Goal: Task Accomplishment & Management: Use online tool/utility

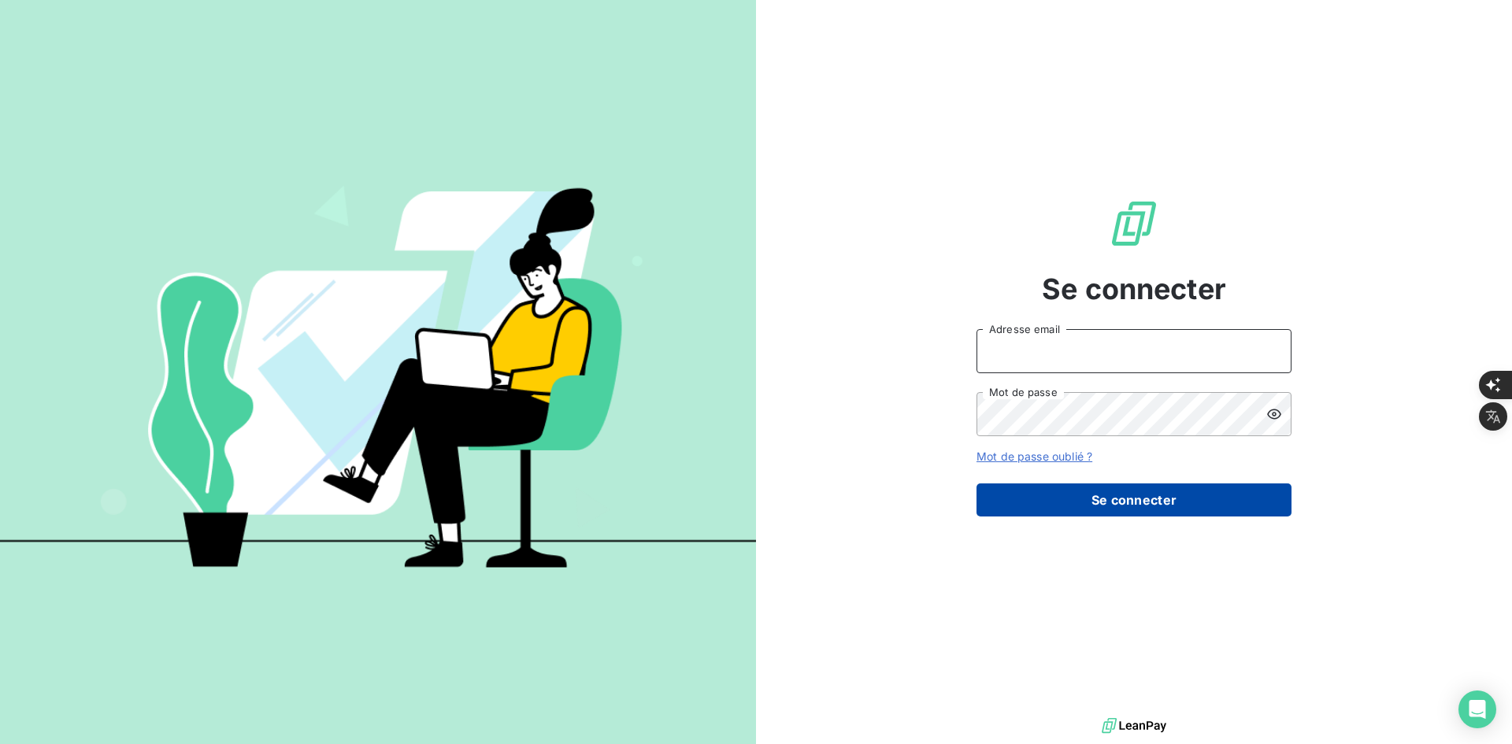
type input "[PERSON_NAME][EMAIL_ADDRESS][DOMAIN_NAME]"
click at [1093, 511] on button "Se connecter" at bounding box center [1133, 499] width 315 height 33
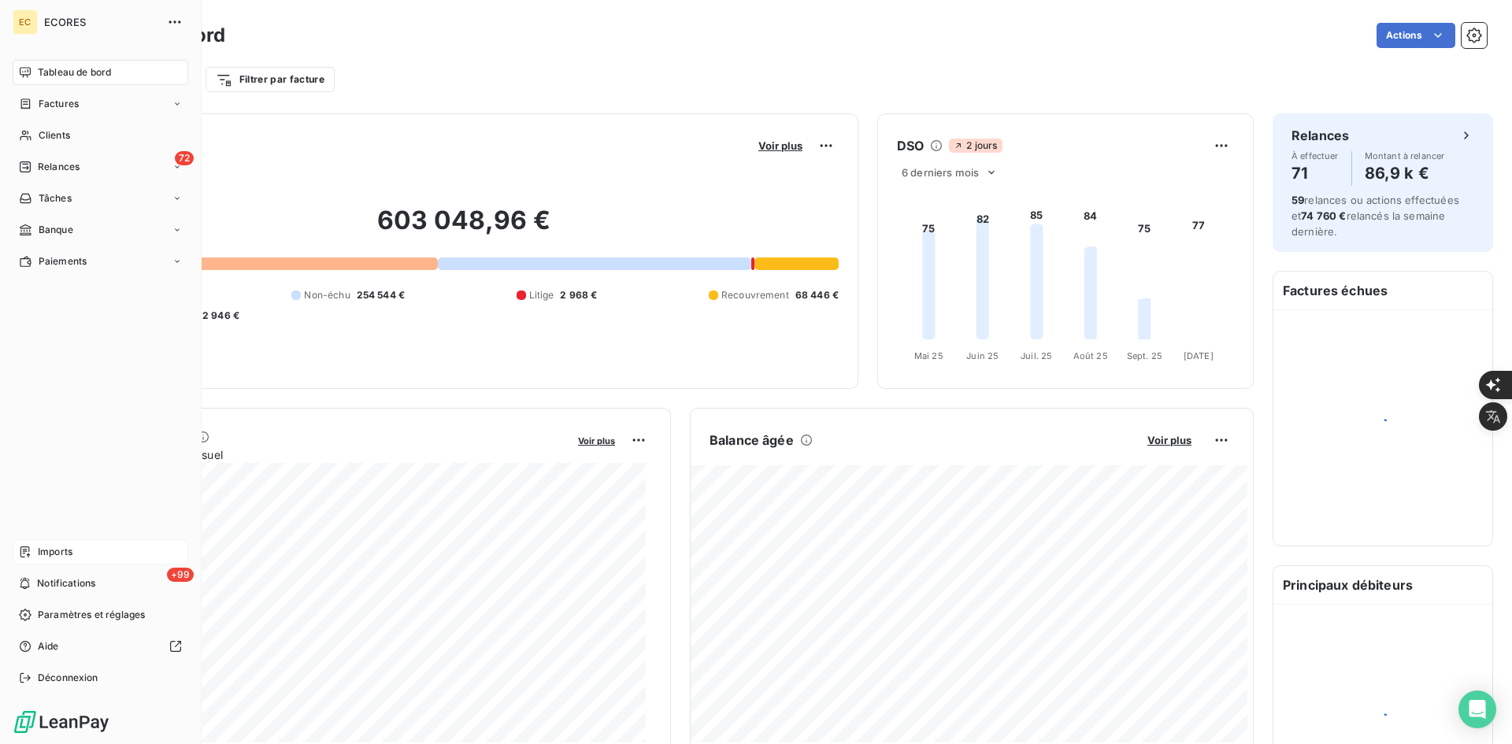
click at [51, 554] on span "Imports" at bounding box center [55, 552] width 35 height 14
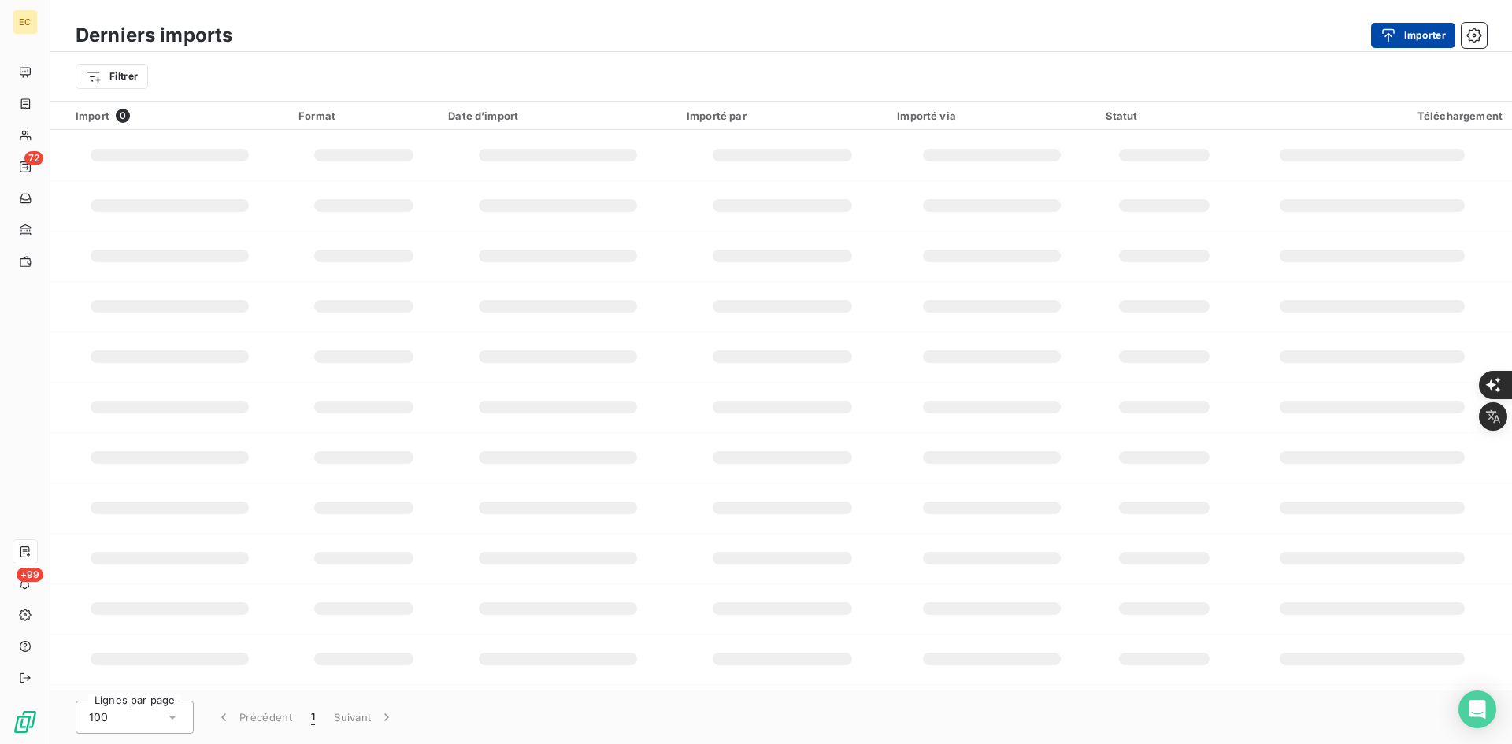
click at [1399, 42] on div "button" at bounding box center [1392, 36] width 24 height 16
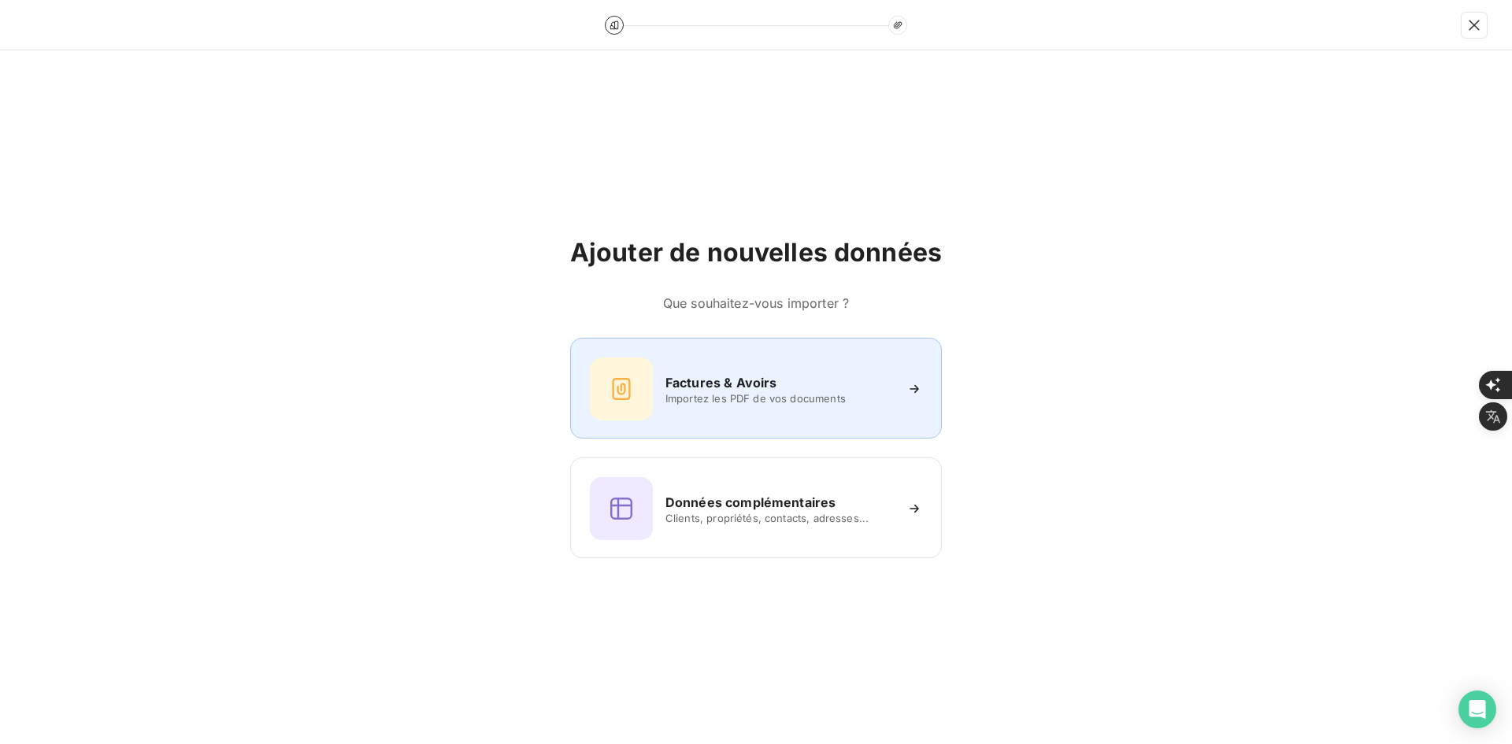
click at [675, 373] on h6 "Factures & Avoirs" at bounding box center [721, 382] width 112 height 19
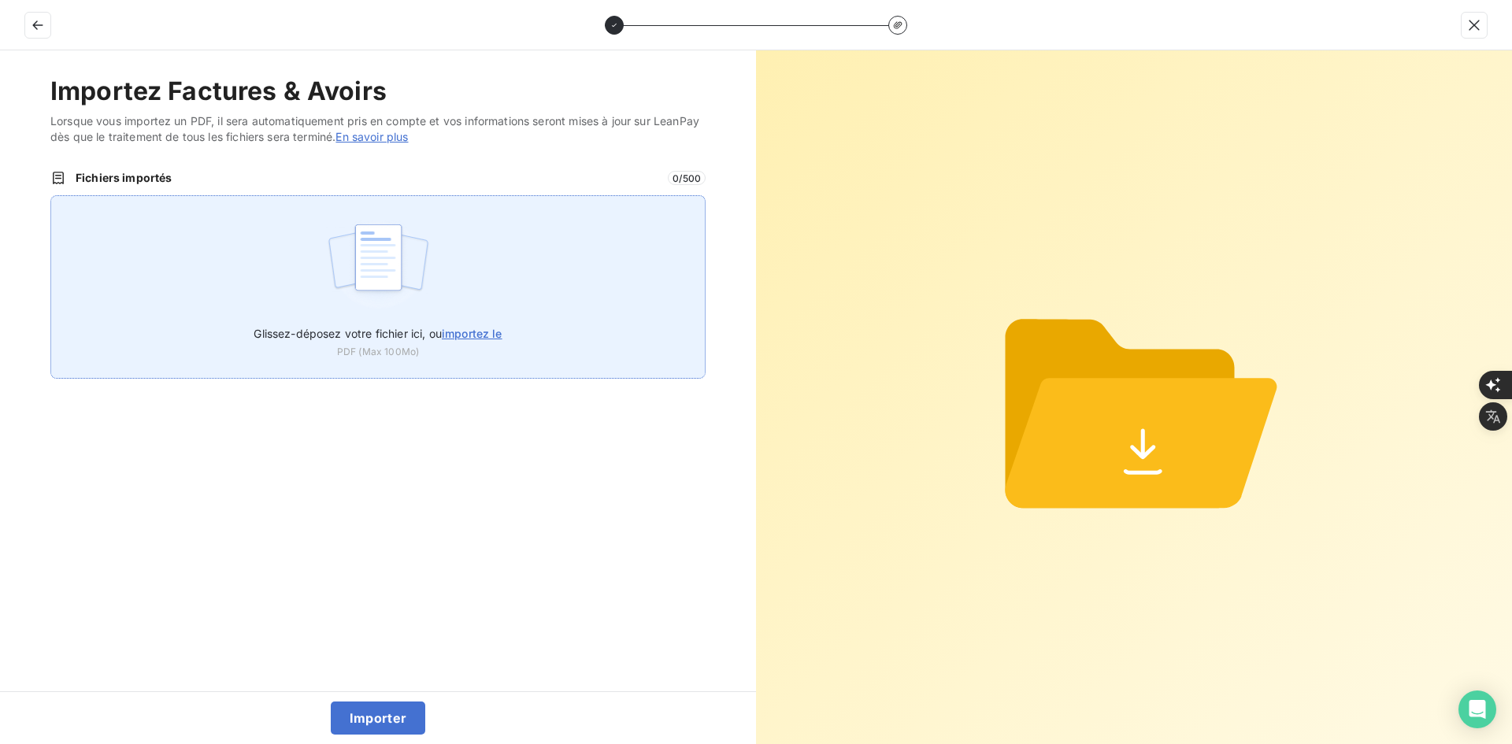
click at [405, 233] on img at bounding box center [378, 265] width 105 height 101
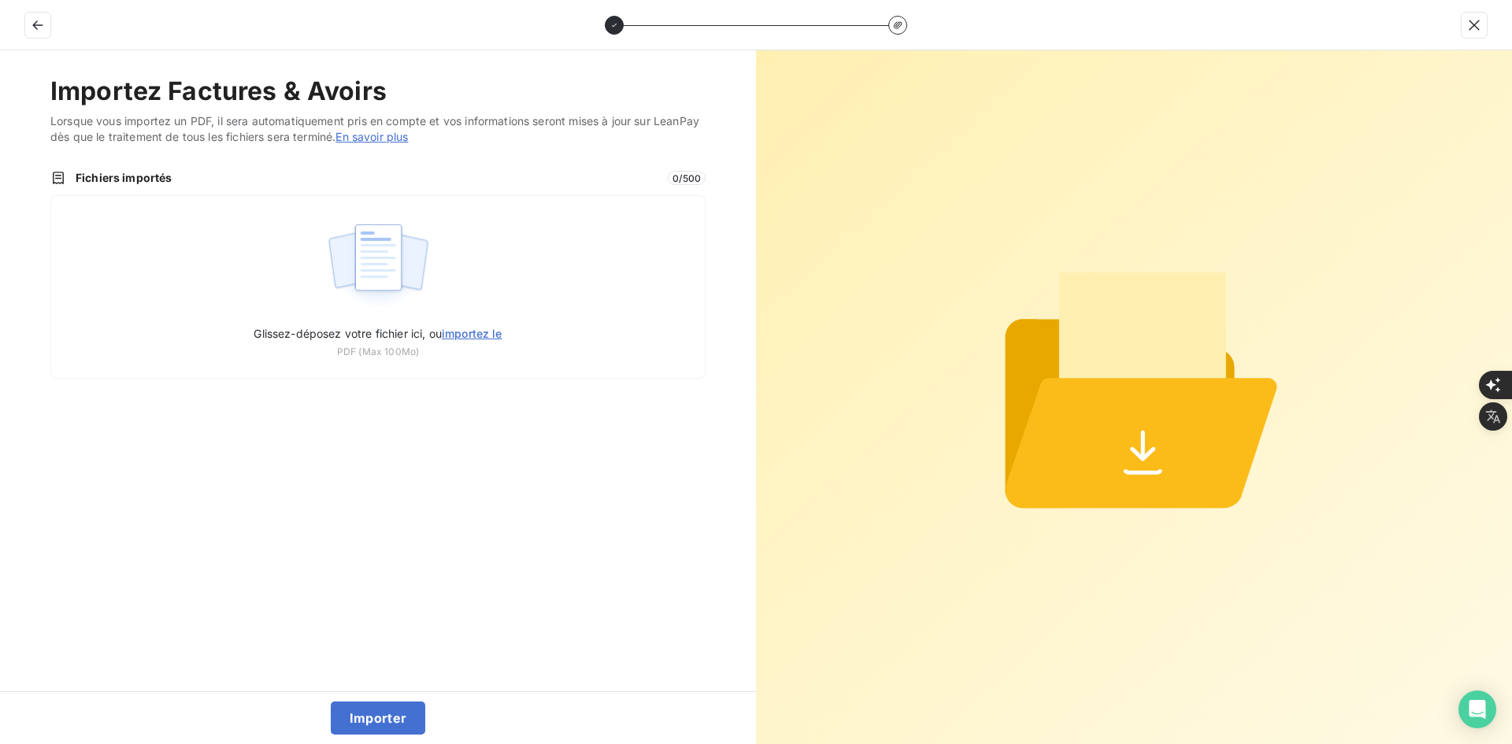
type input "C:\fakepath\FEF-2025-2992.pdf"
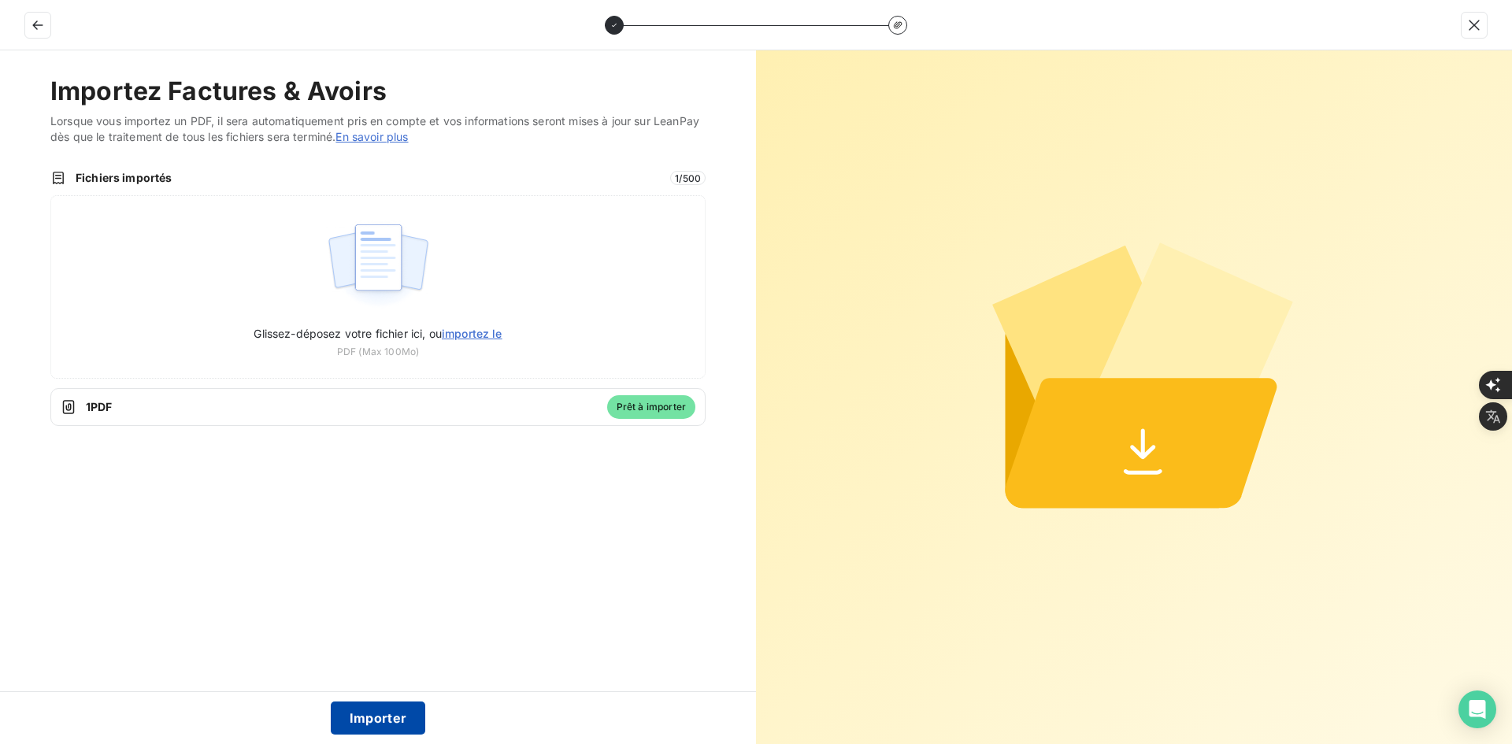
click at [379, 721] on button "Importer" at bounding box center [378, 718] width 95 height 33
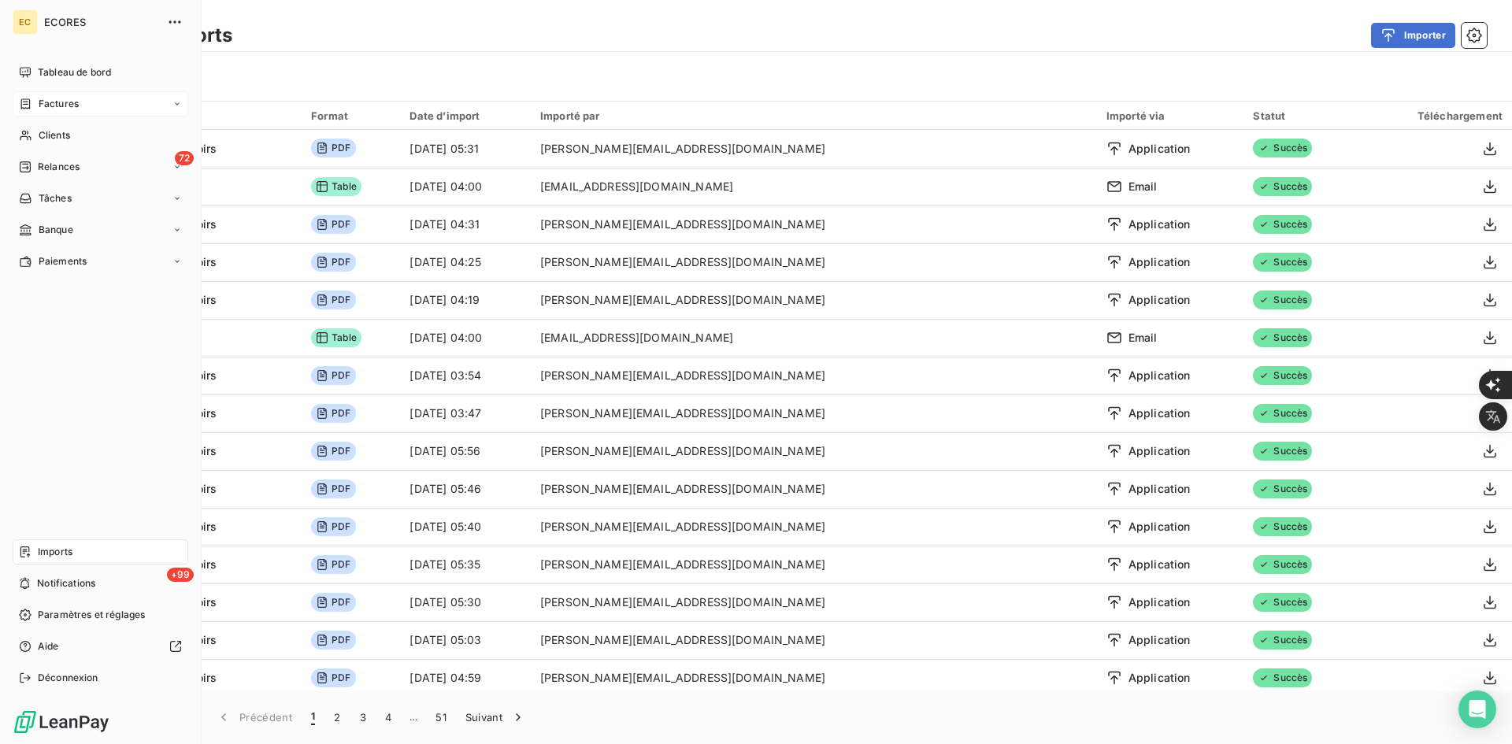
click at [26, 96] on div "Factures" at bounding box center [101, 103] width 176 height 25
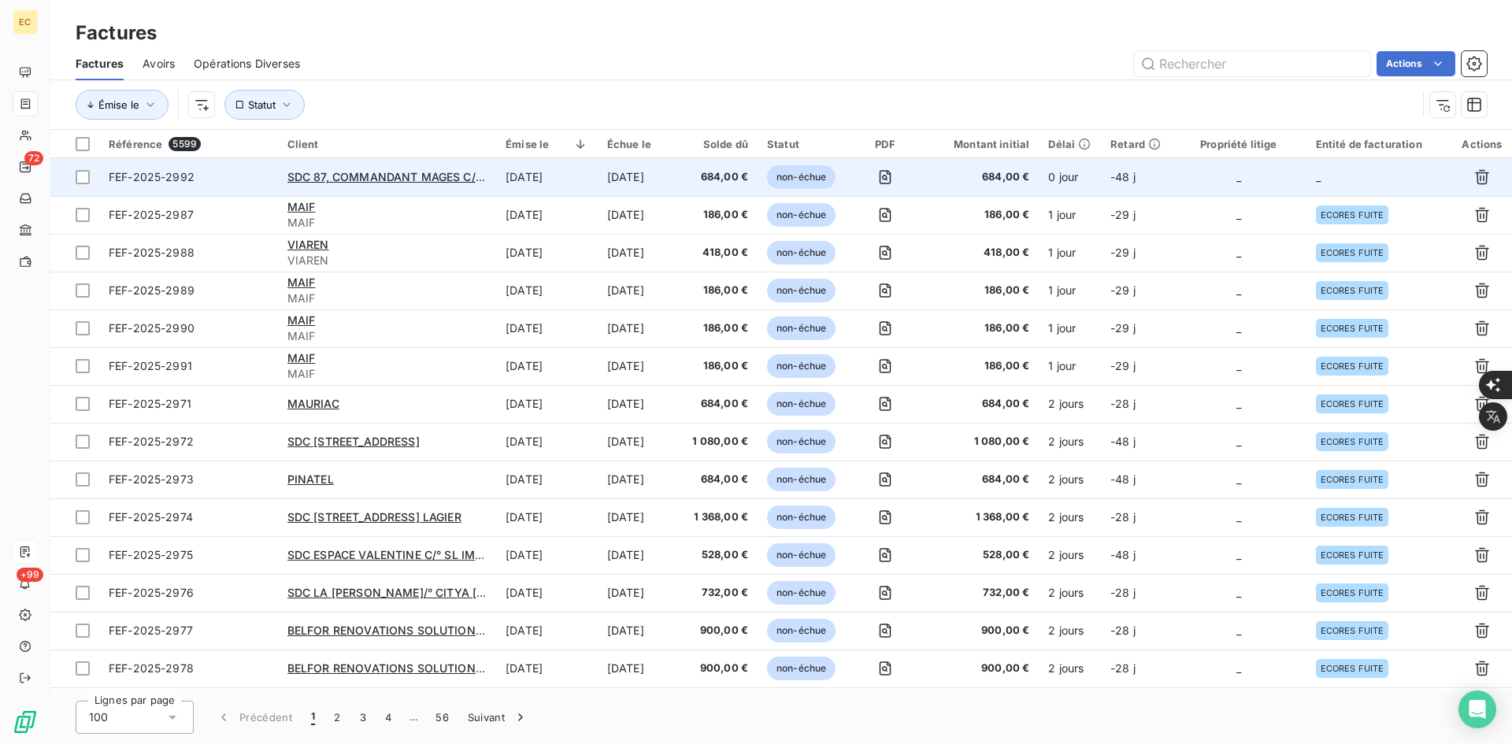
click at [1297, 168] on td "_" at bounding box center [1238, 177] width 135 height 38
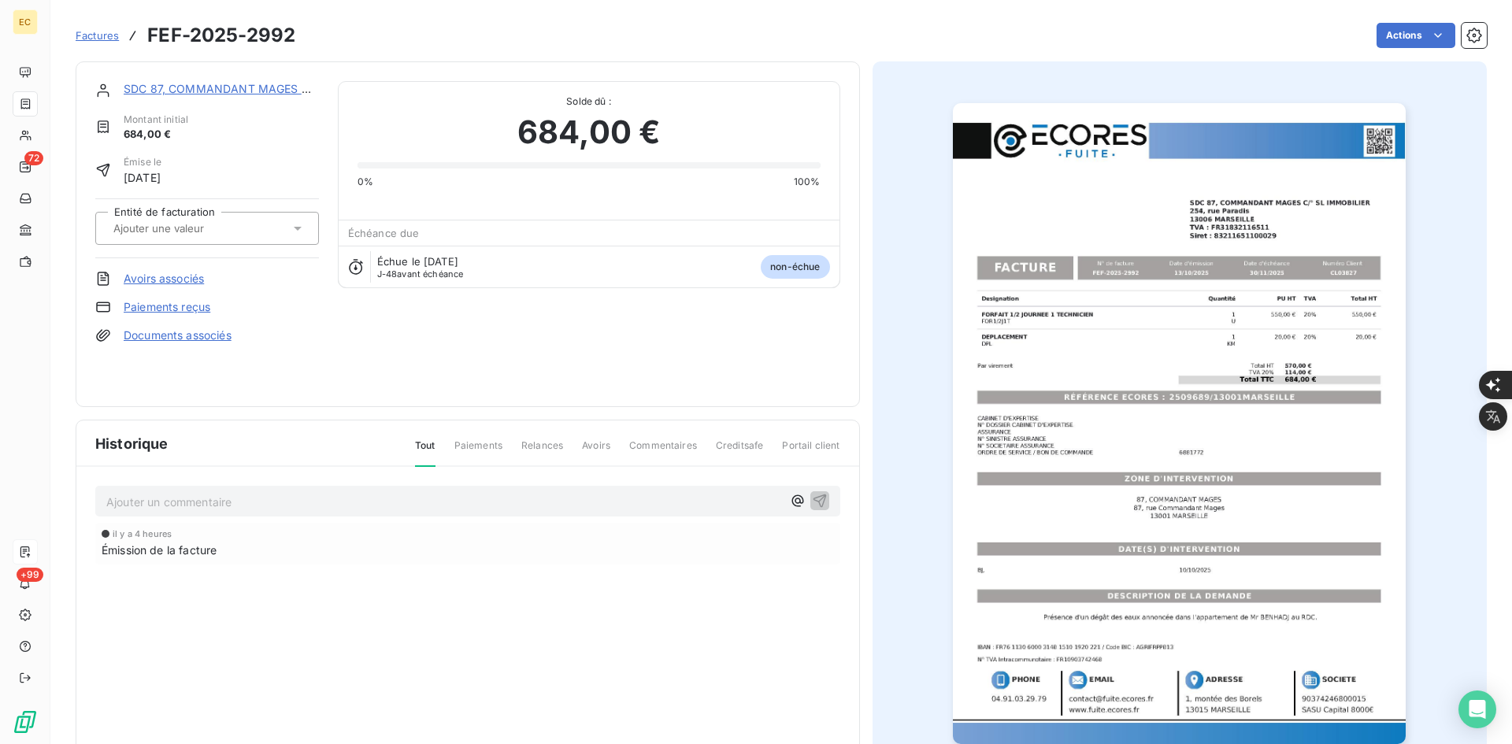
click at [154, 228] on input "text" at bounding box center [191, 228] width 158 height 14
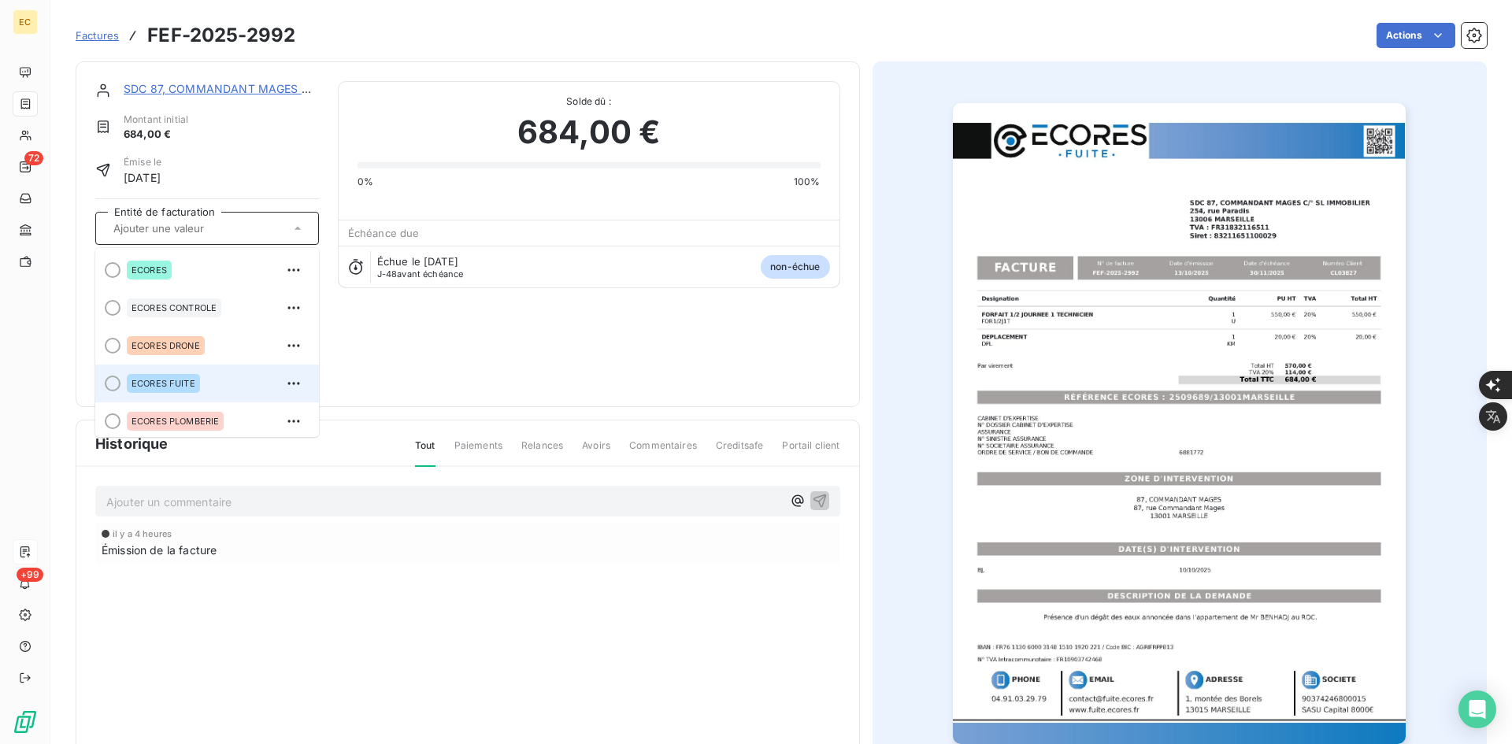
click at [169, 381] on span "ECORES FUITE" at bounding box center [164, 383] width 64 height 9
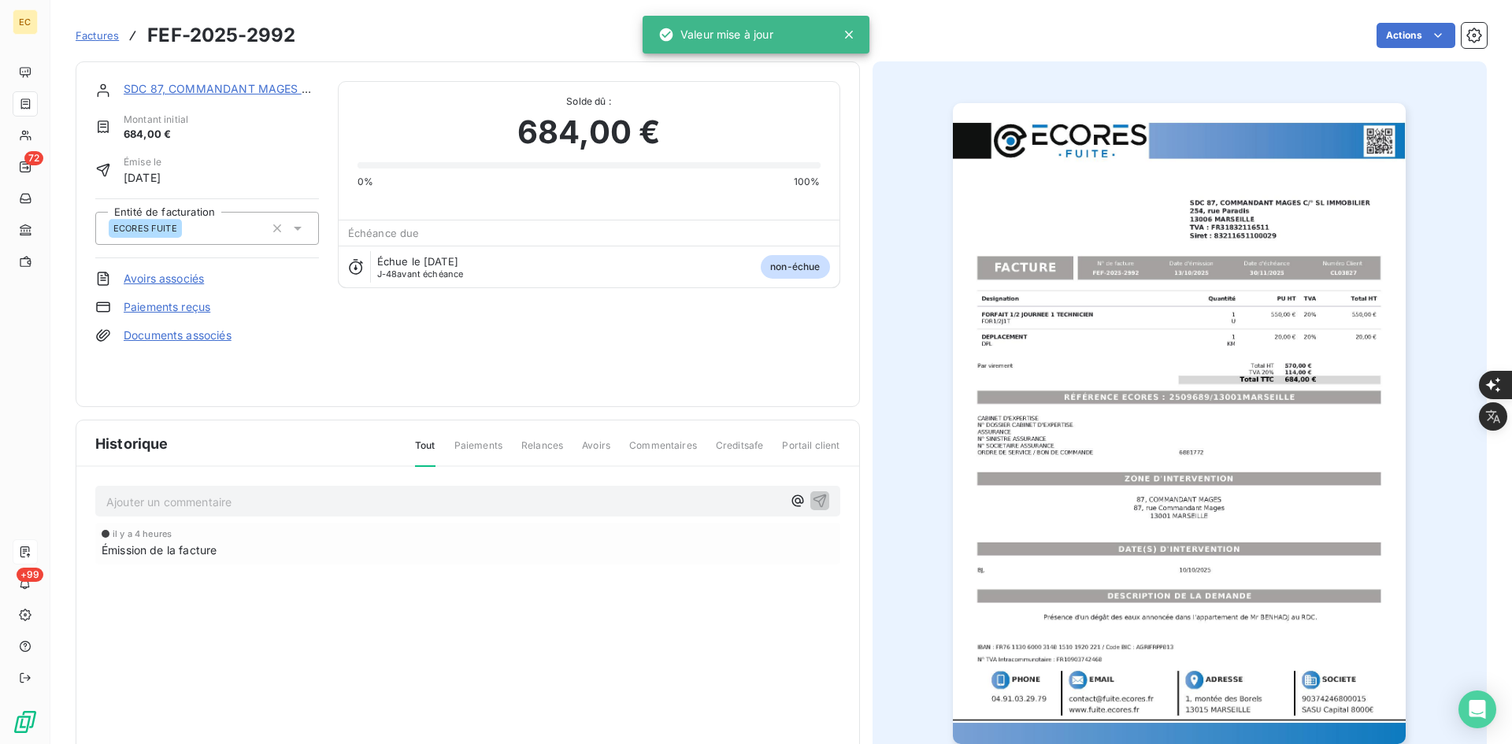
click at [197, 332] on link "Documents associés" at bounding box center [178, 336] width 108 height 16
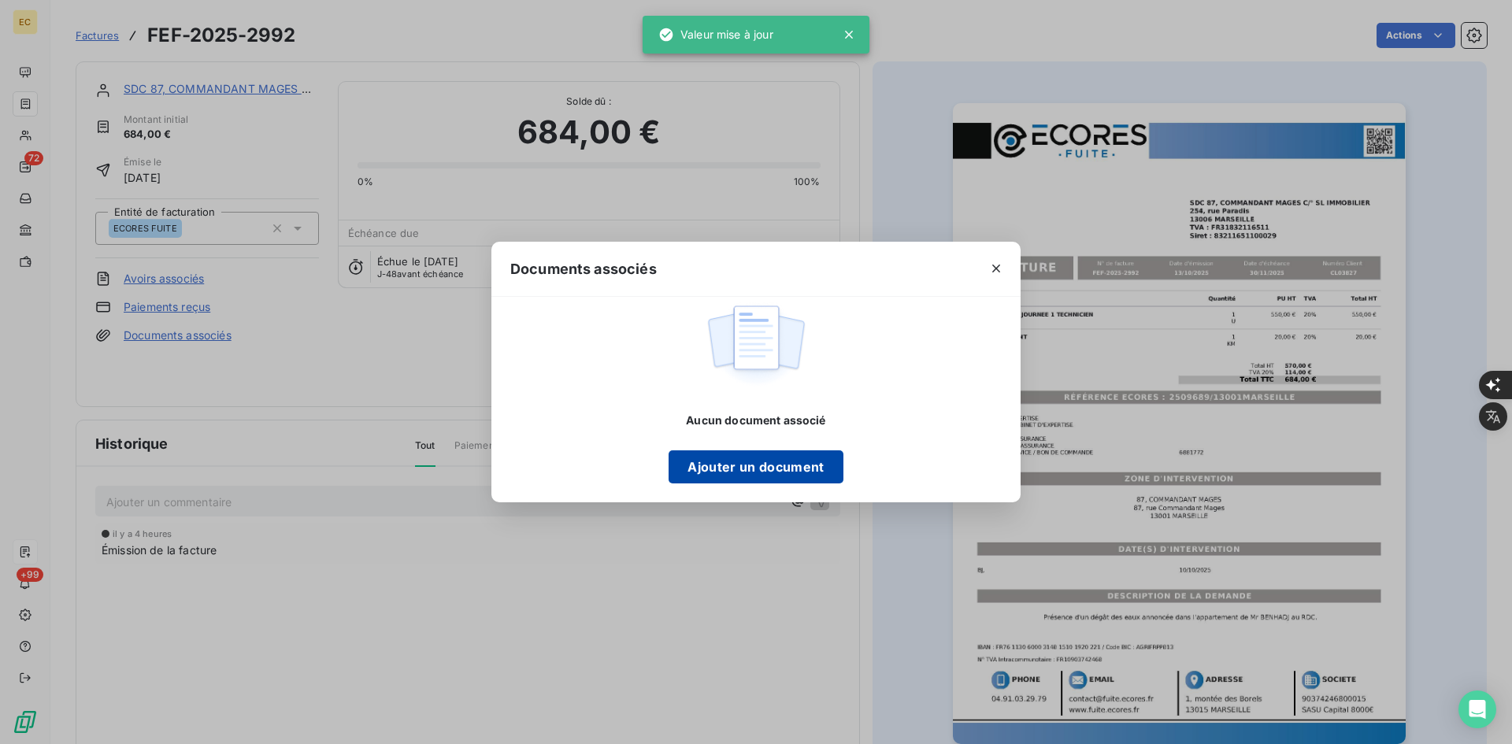
click at [776, 462] on button "Ajouter un document" at bounding box center [756, 466] width 174 height 33
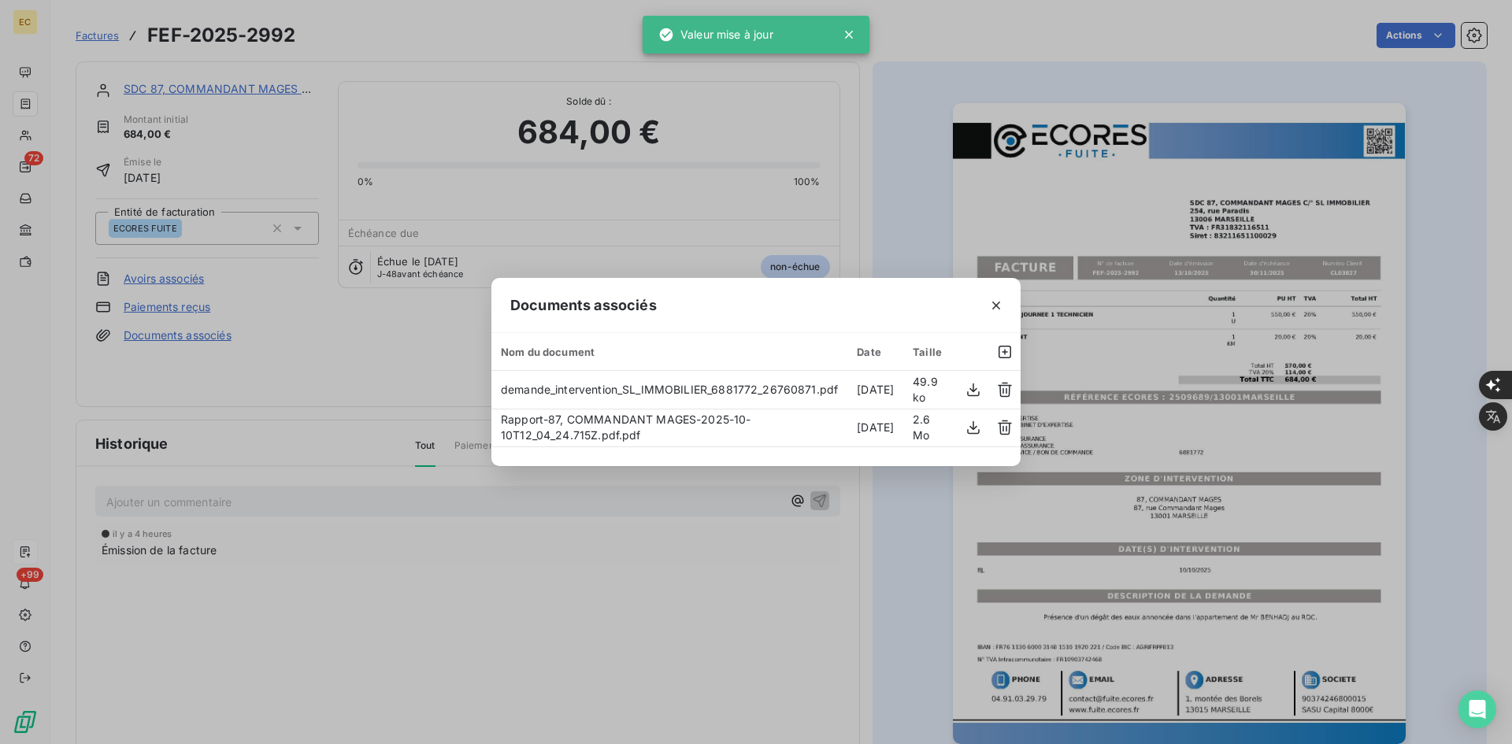
drag, startPoint x: 237, startPoint y: 635, endPoint x: 230, endPoint y: 627, distance: 11.2
click at [237, 632] on div "Documents associés Nom du document Date Taille demande_intervention_SL_IMMOBILI…" at bounding box center [756, 372] width 1512 height 744
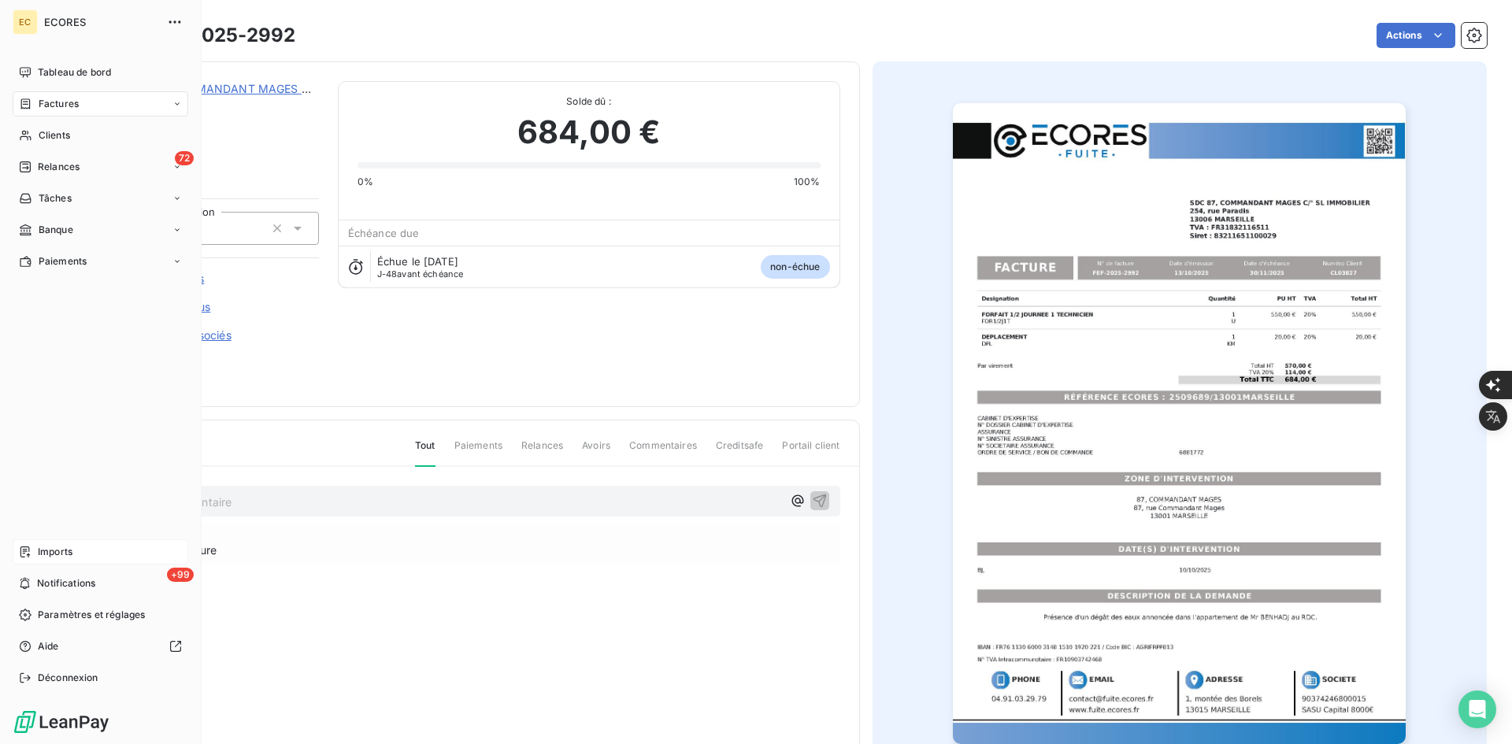
click at [39, 556] on span "Imports" at bounding box center [55, 552] width 35 height 14
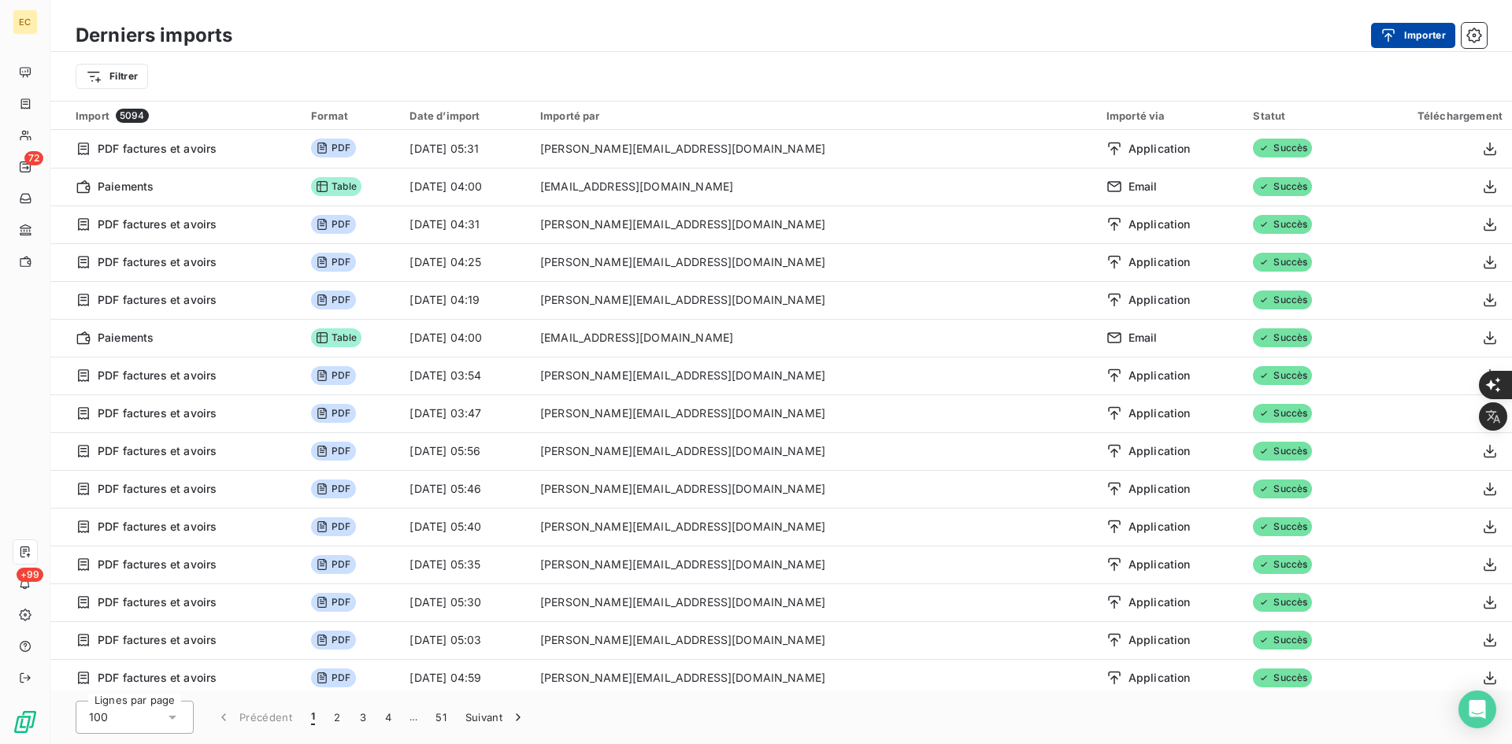
click at [1384, 23] on button "Importer" at bounding box center [1413, 35] width 84 height 25
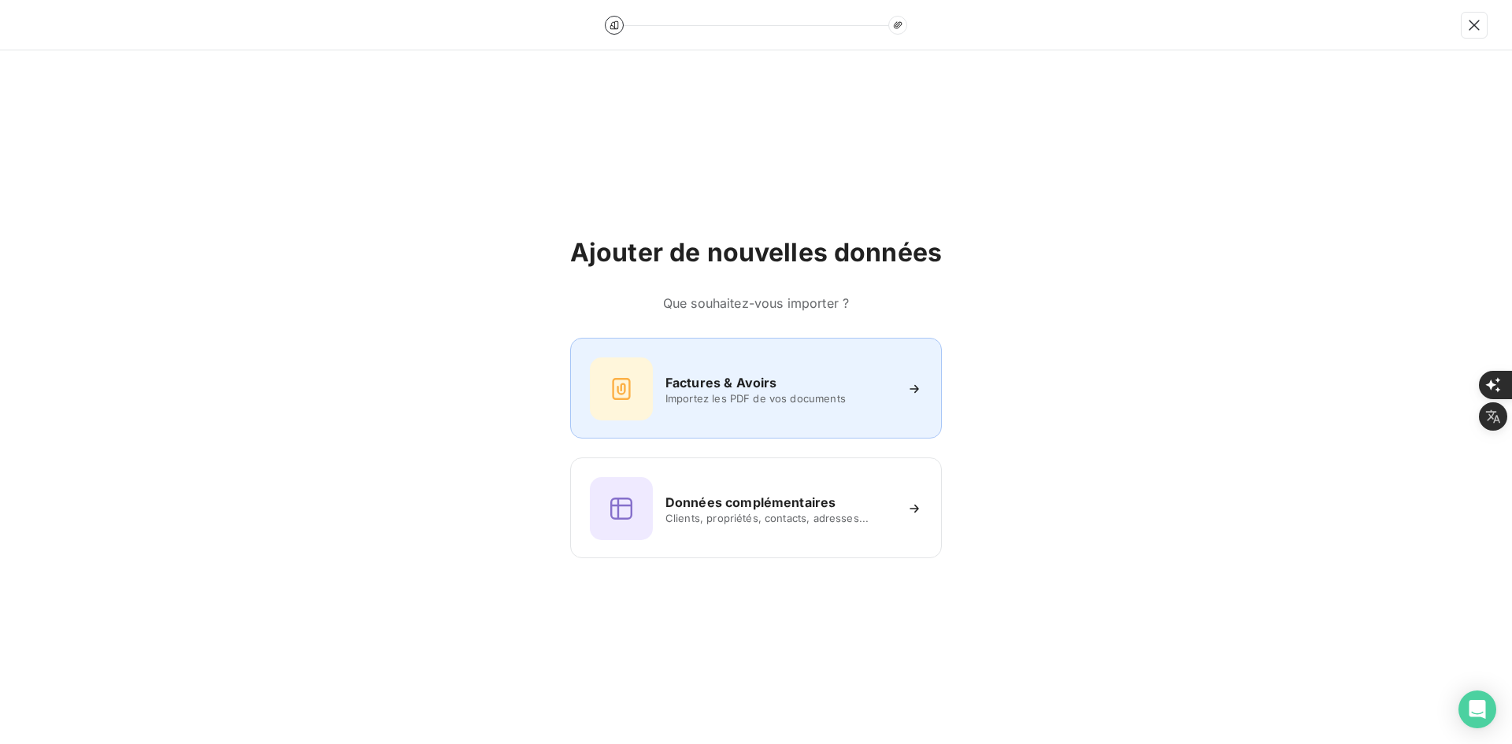
click at [747, 375] on h6 "Factures & Avoirs" at bounding box center [721, 382] width 112 height 19
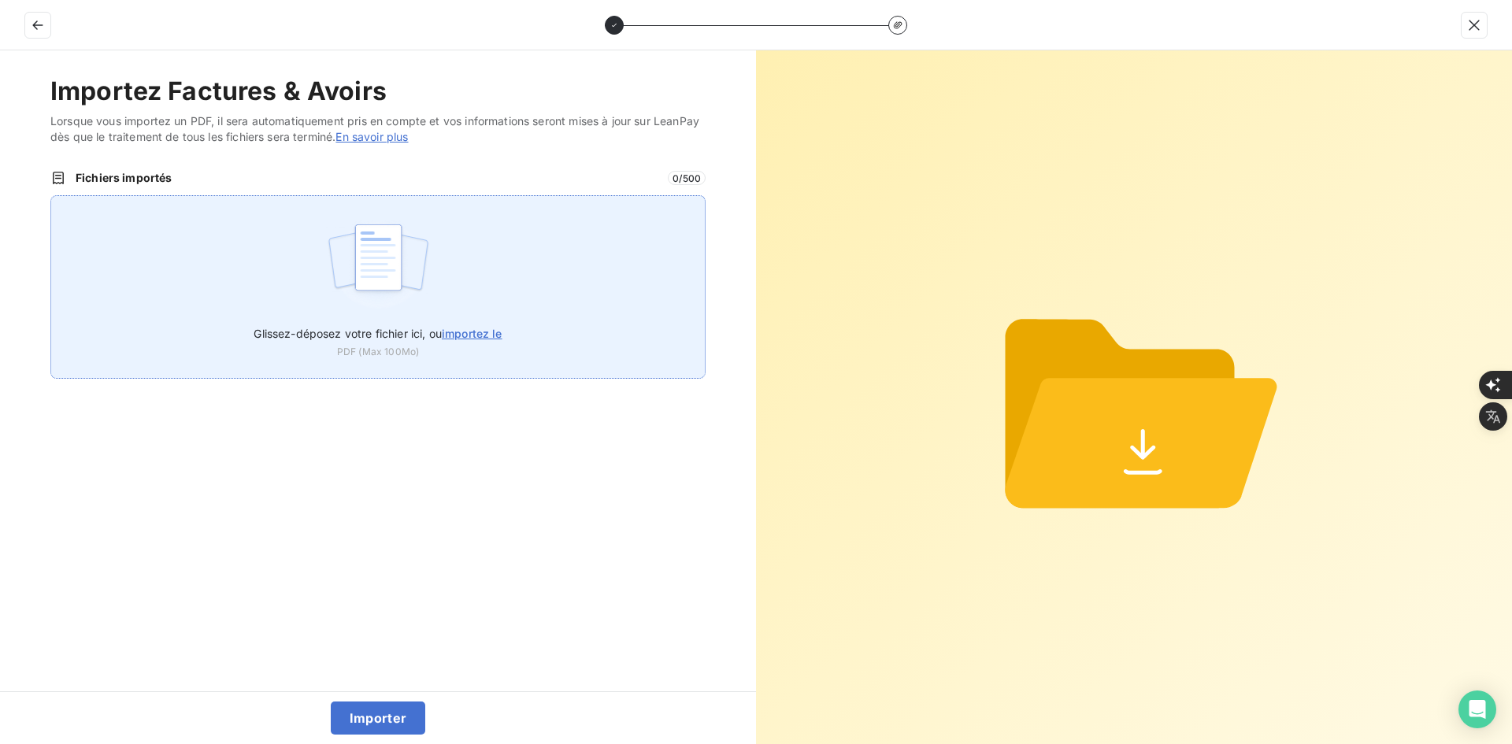
click at [447, 305] on div "Glissez-déposez votre fichier ici, ou importez le PDF (Max 100Mo)" at bounding box center [377, 286] width 655 height 183
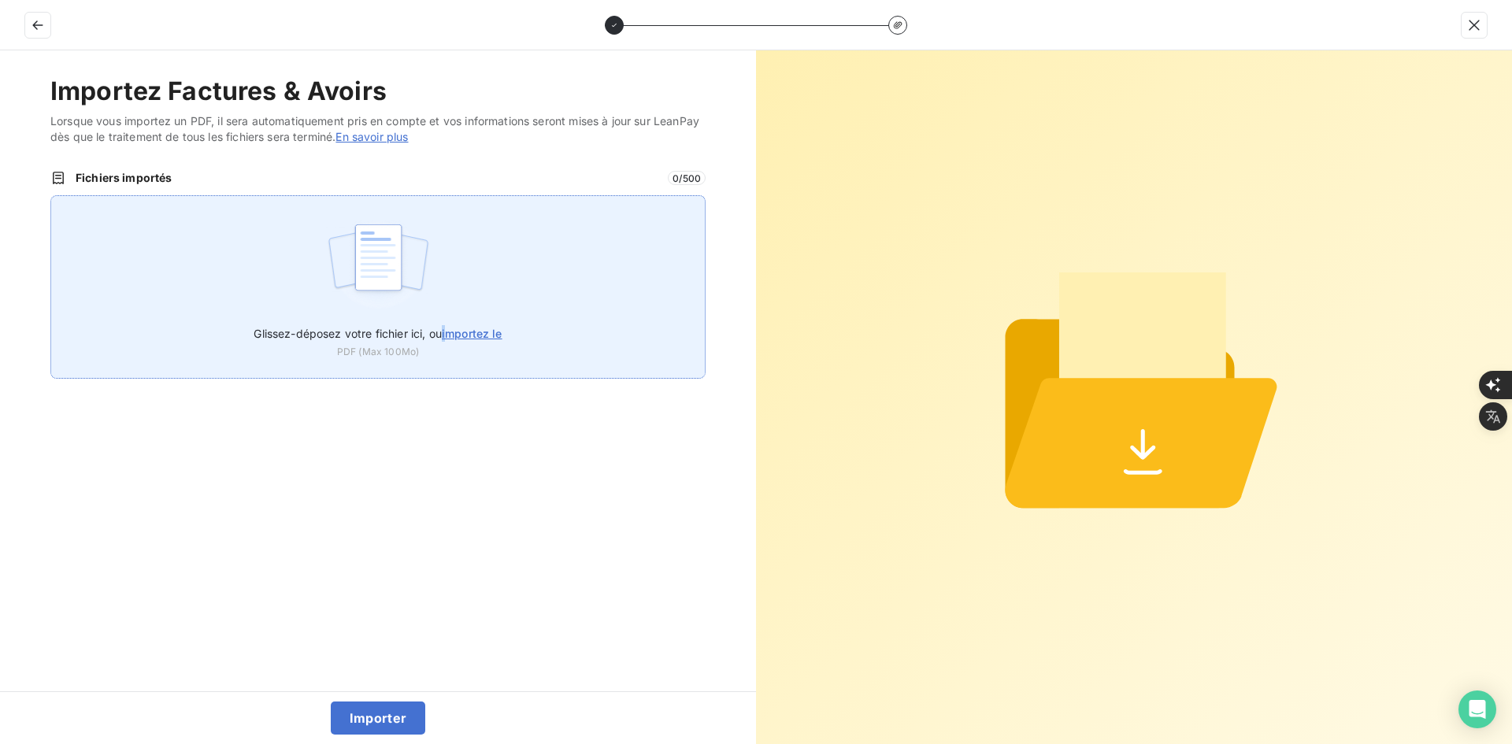
type input "C:\fakepath\FEF-2025-2993.pdf"
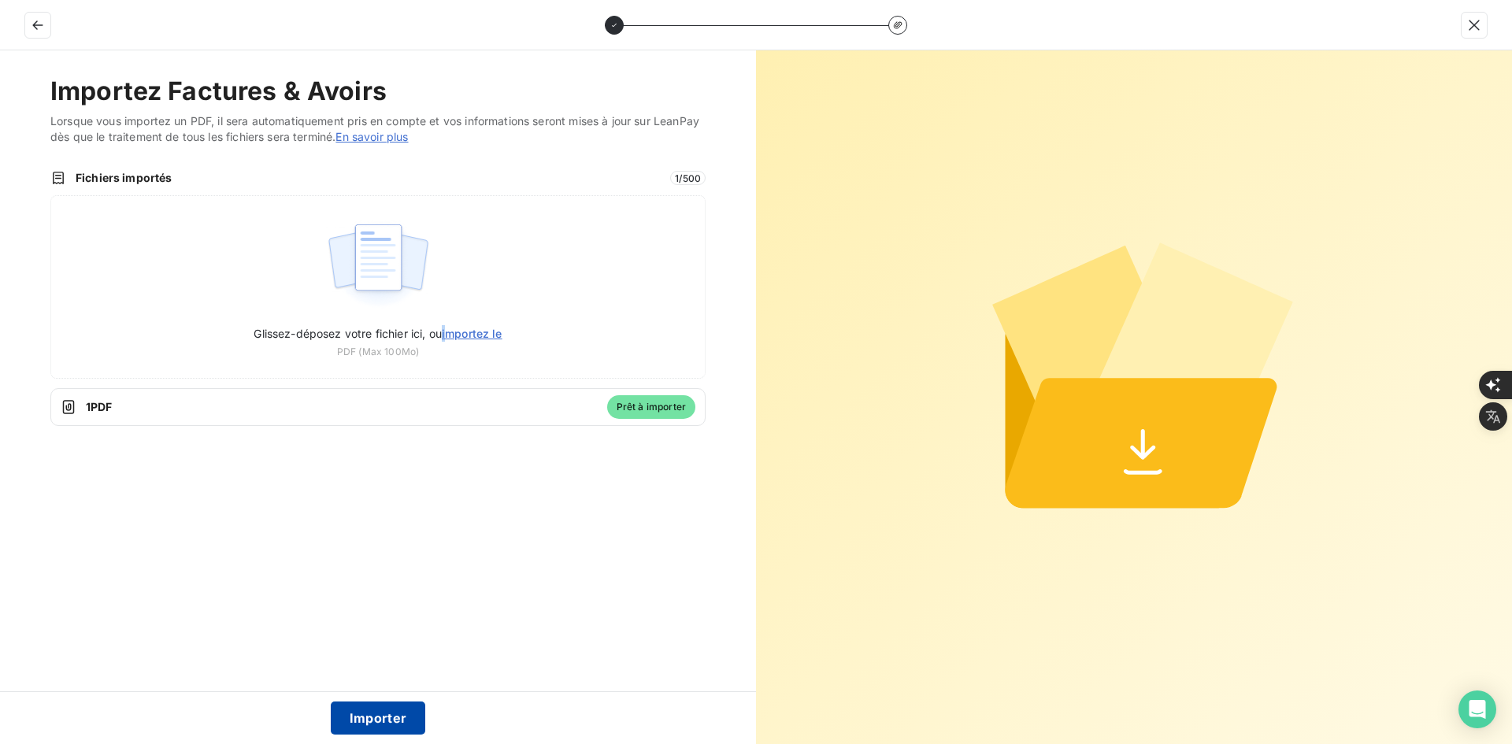
click at [372, 715] on button "Importer" at bounding box center [378, 718] width 95 height 33
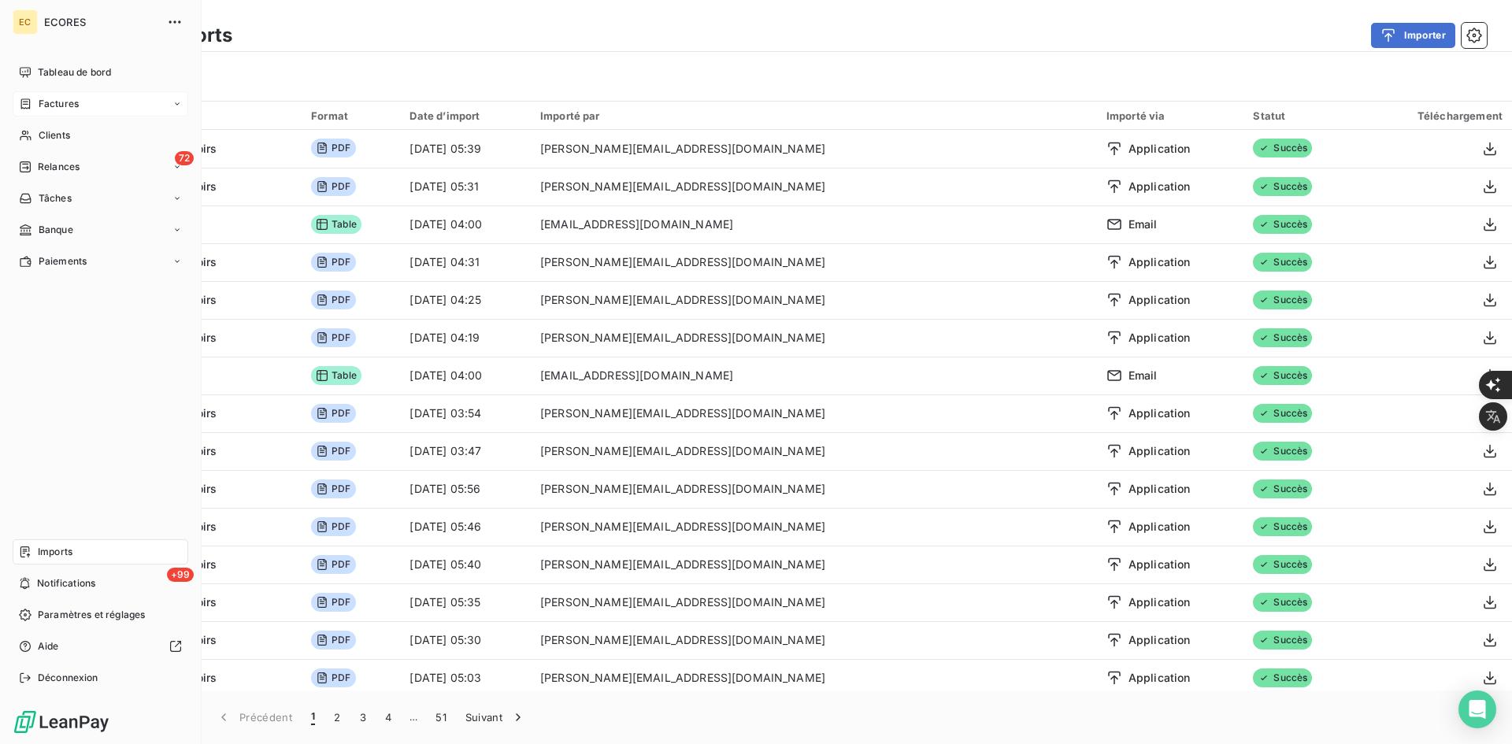
click at [39, 108] on span "Factures" at bounding box center [59, 104] width 40 height 14
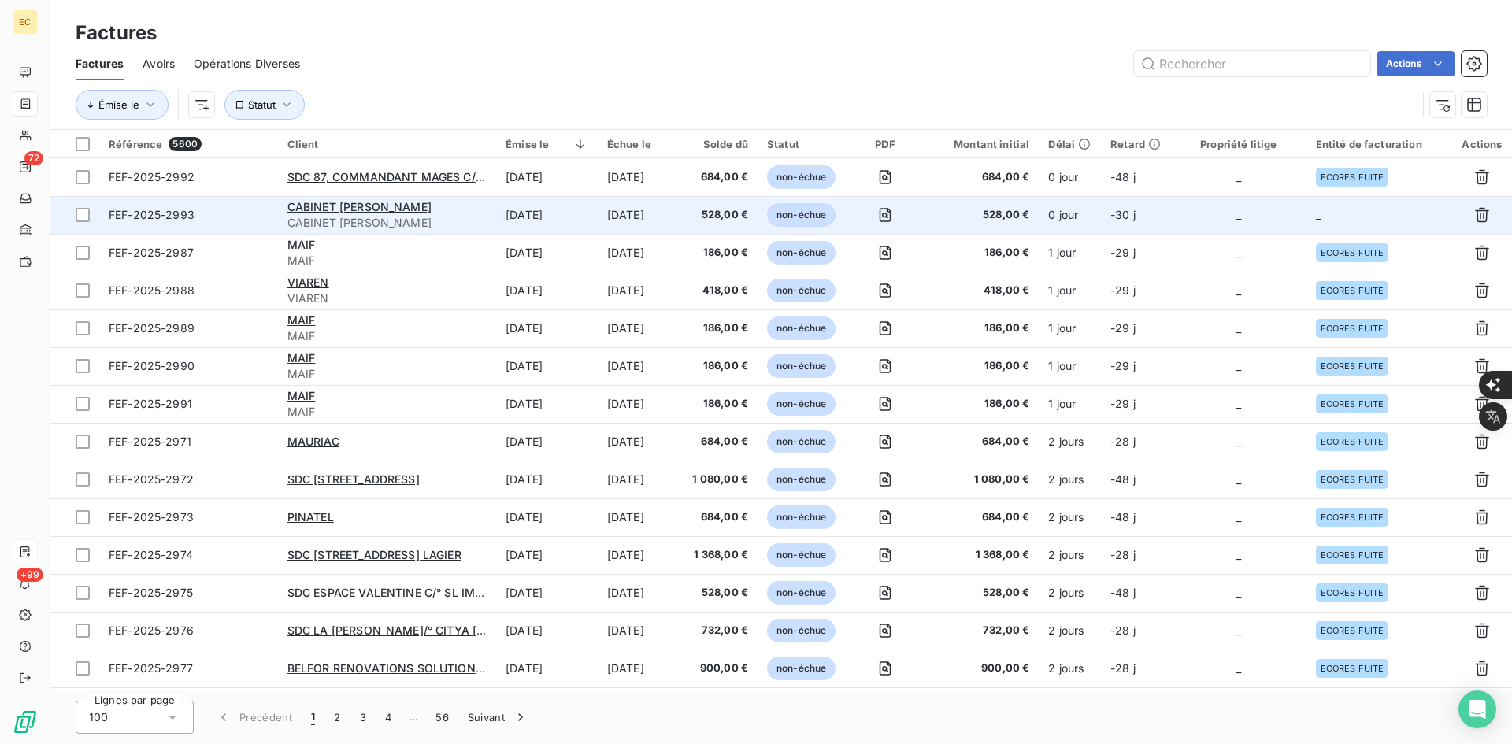
click at [1328, 222] on td "_" at bounding box center [1379, 215] width 146 height 38
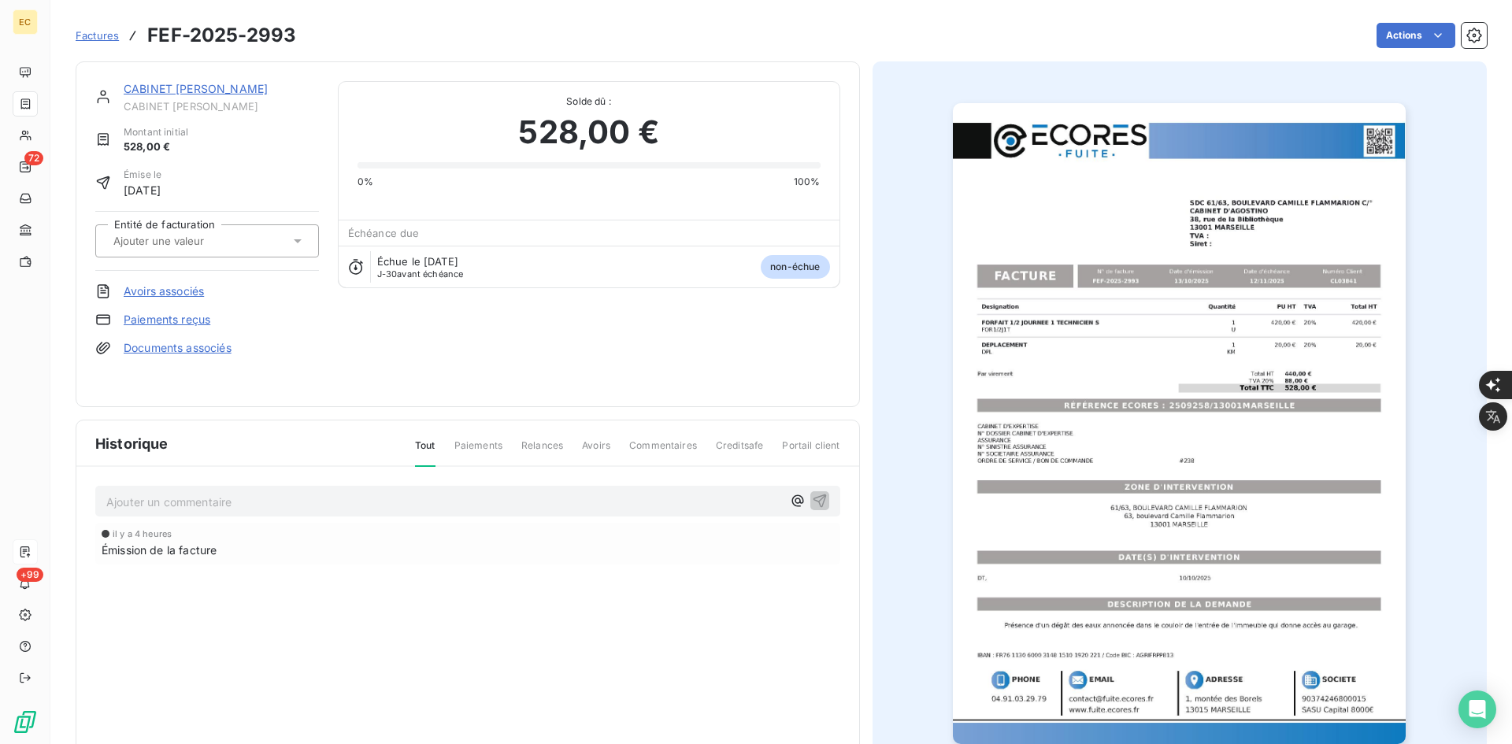
click at [170, 242] on input "text" at bounding box center [191, 241] width 158 height 14
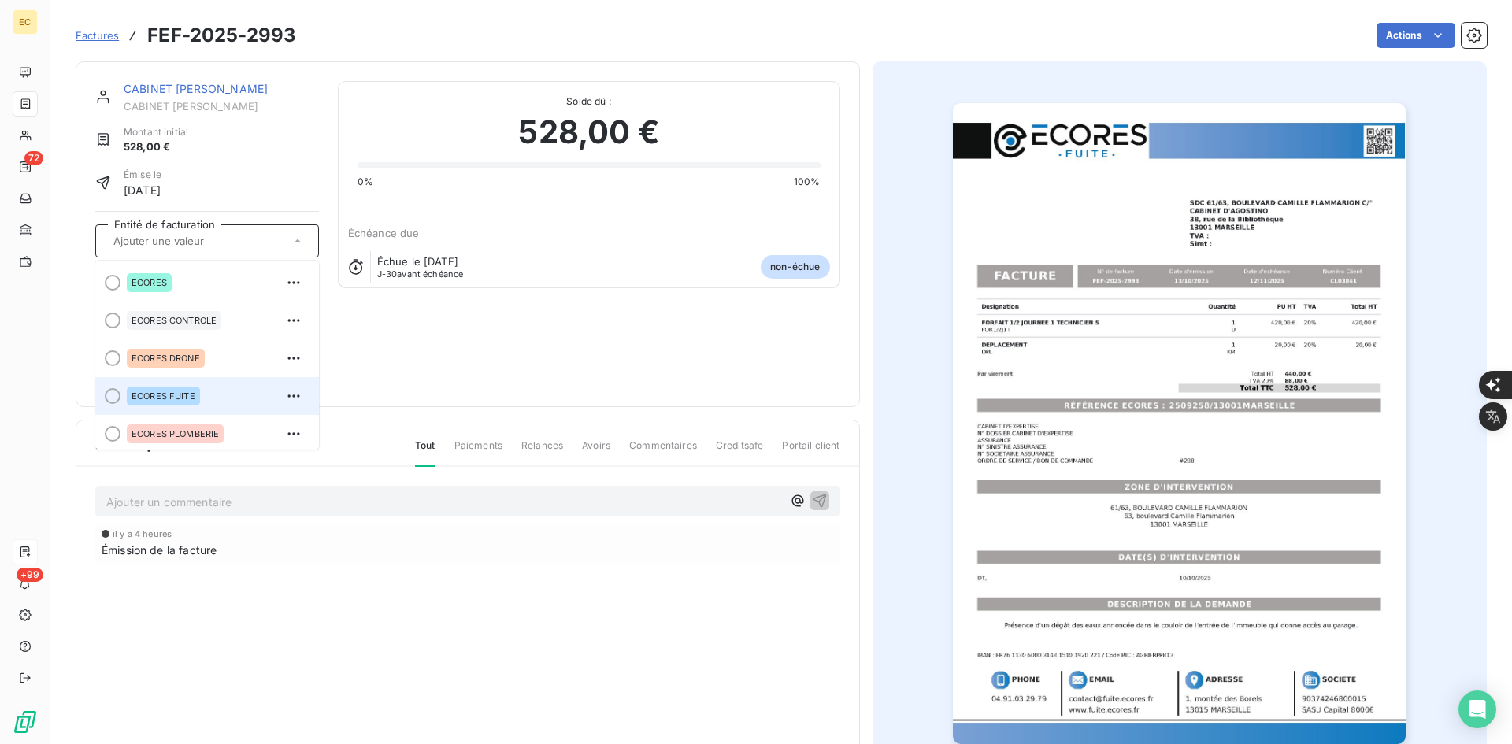
click at [169, 399] on span "ECORES FUITE" at bounding box center [164, 395] width 64 height 9
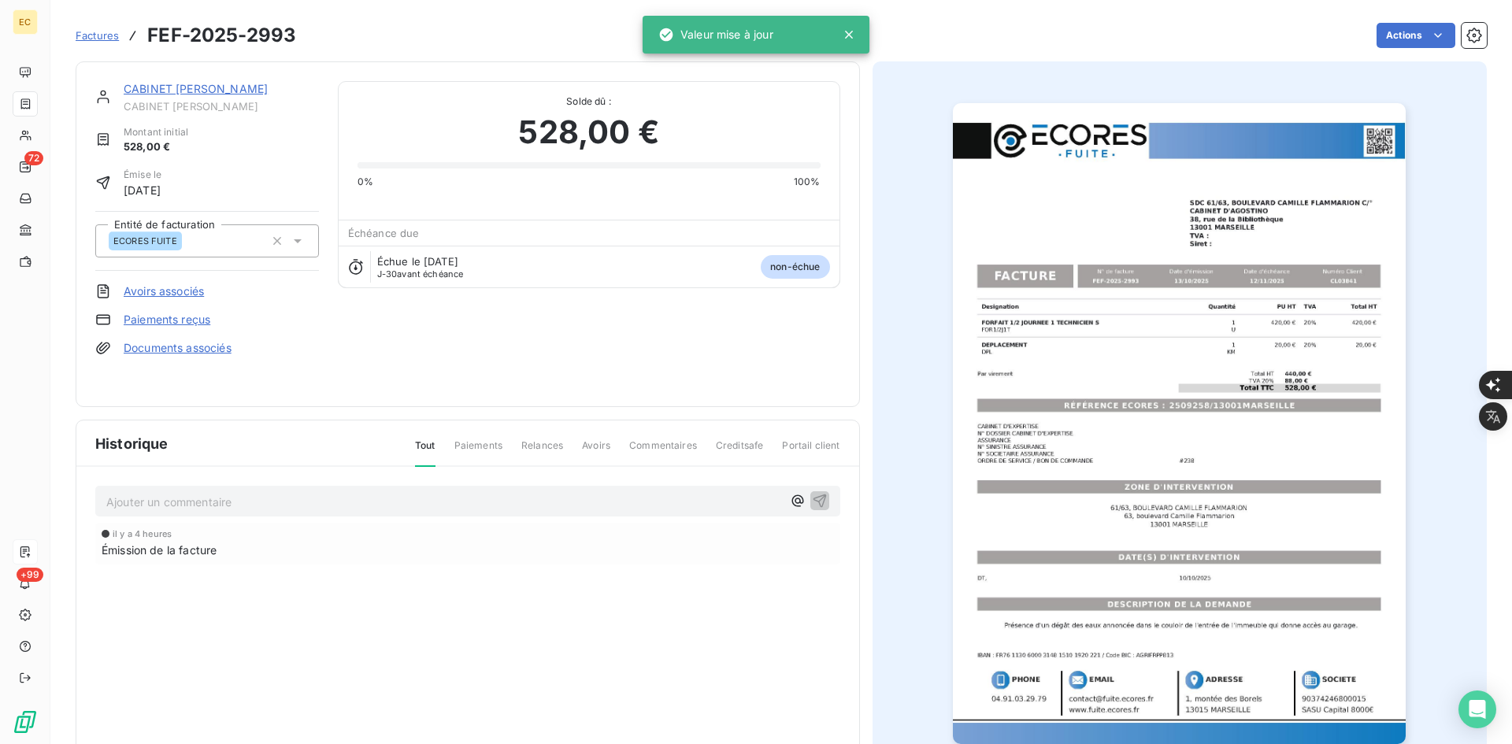
click at [211, 344] on link "Documents associés" at bounding box center [178, 348] width 108 height 16
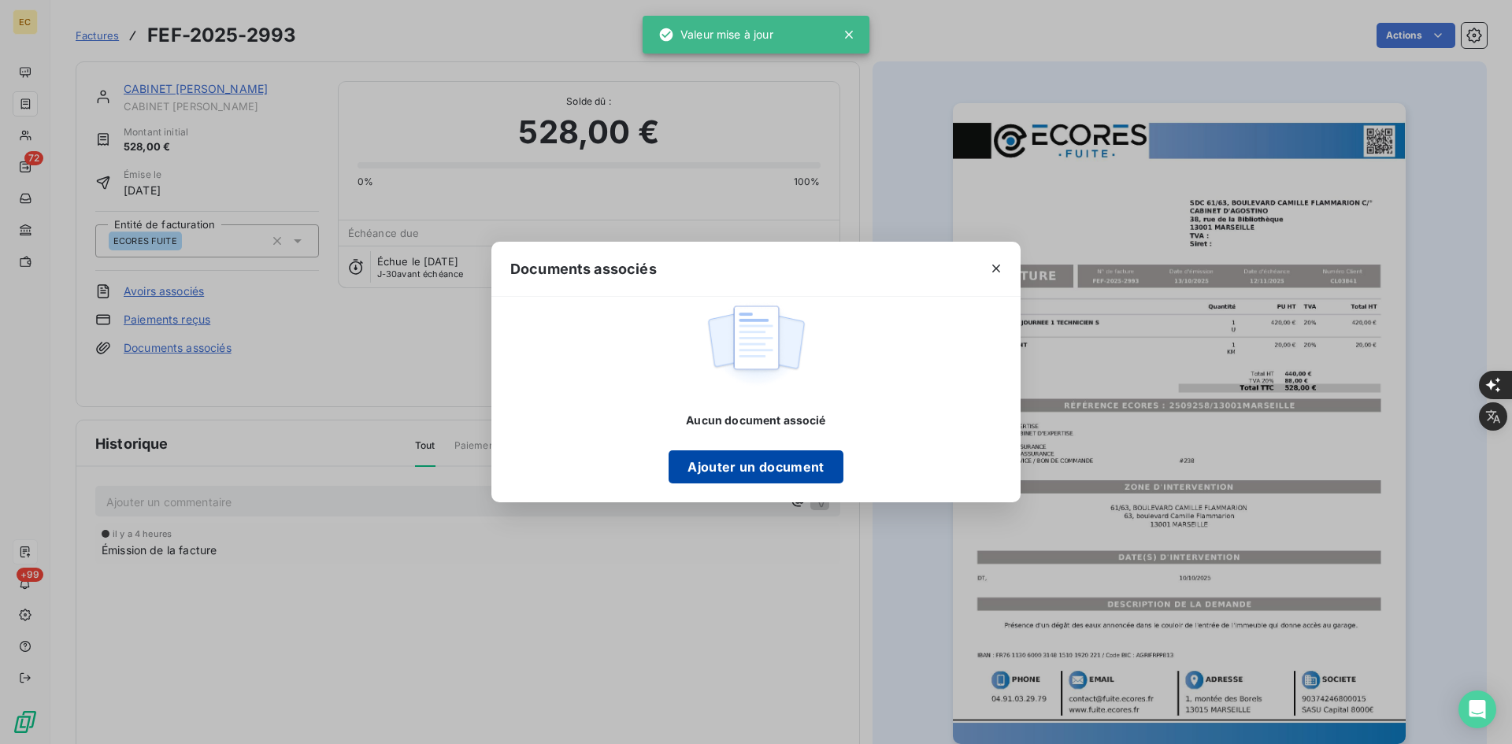
click at [726, 483] on button "Ajouter un document" at bounding box center [756, 466] width 174 height 33
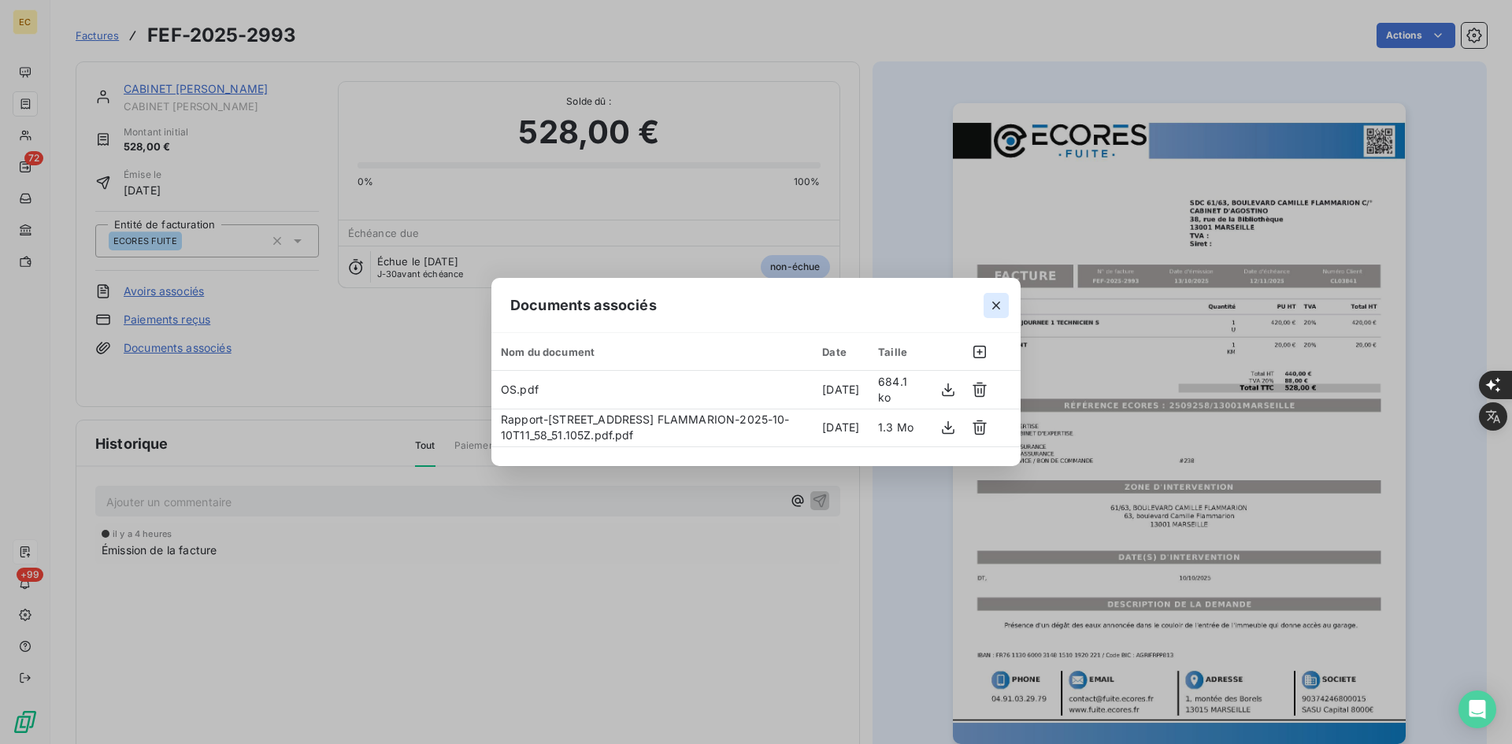
click at [990, 317] on button "button" at bounding box center [996, 305] width 25 height 25
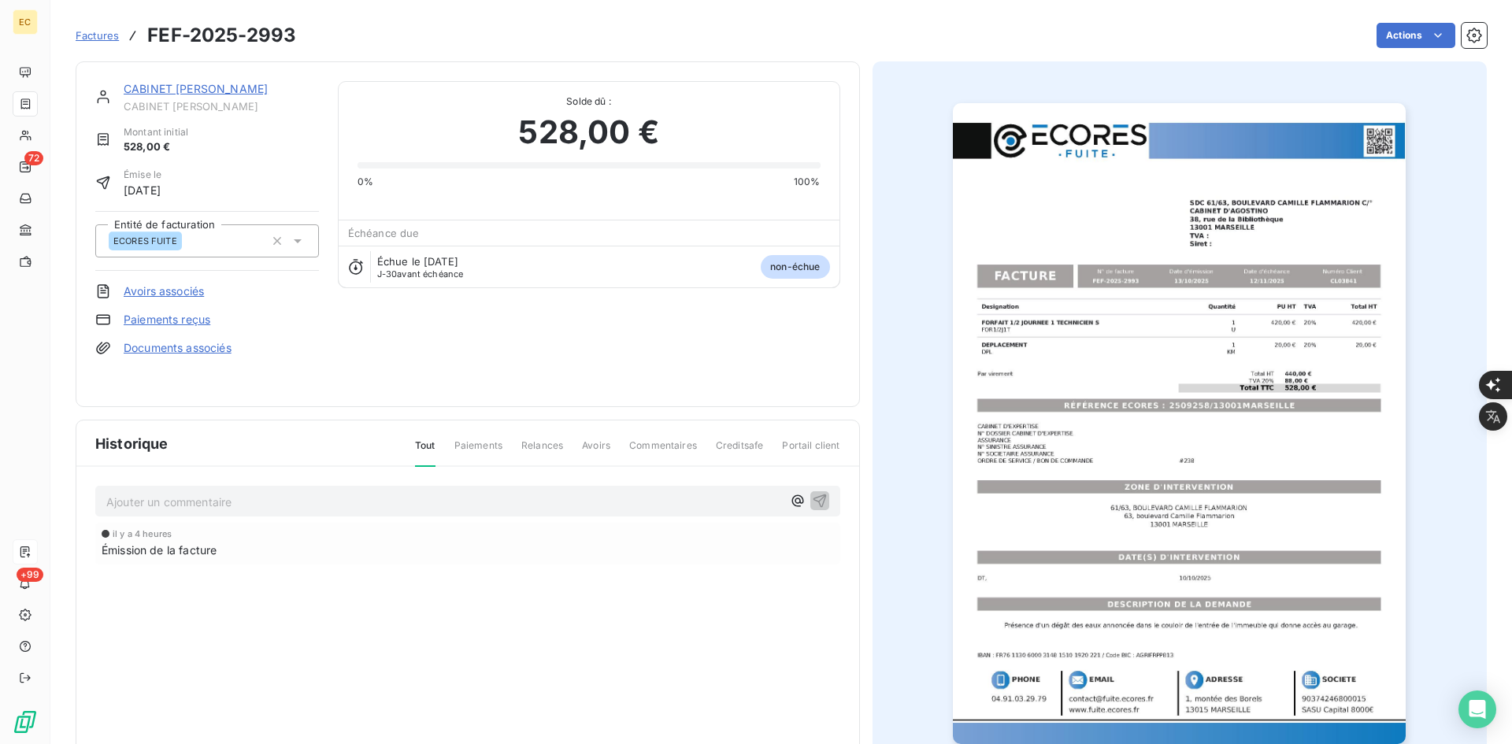
click at [149, 92] on link "CABINET [PERSON_NAME]" at bounding box center [196, 88] width 144 height 13
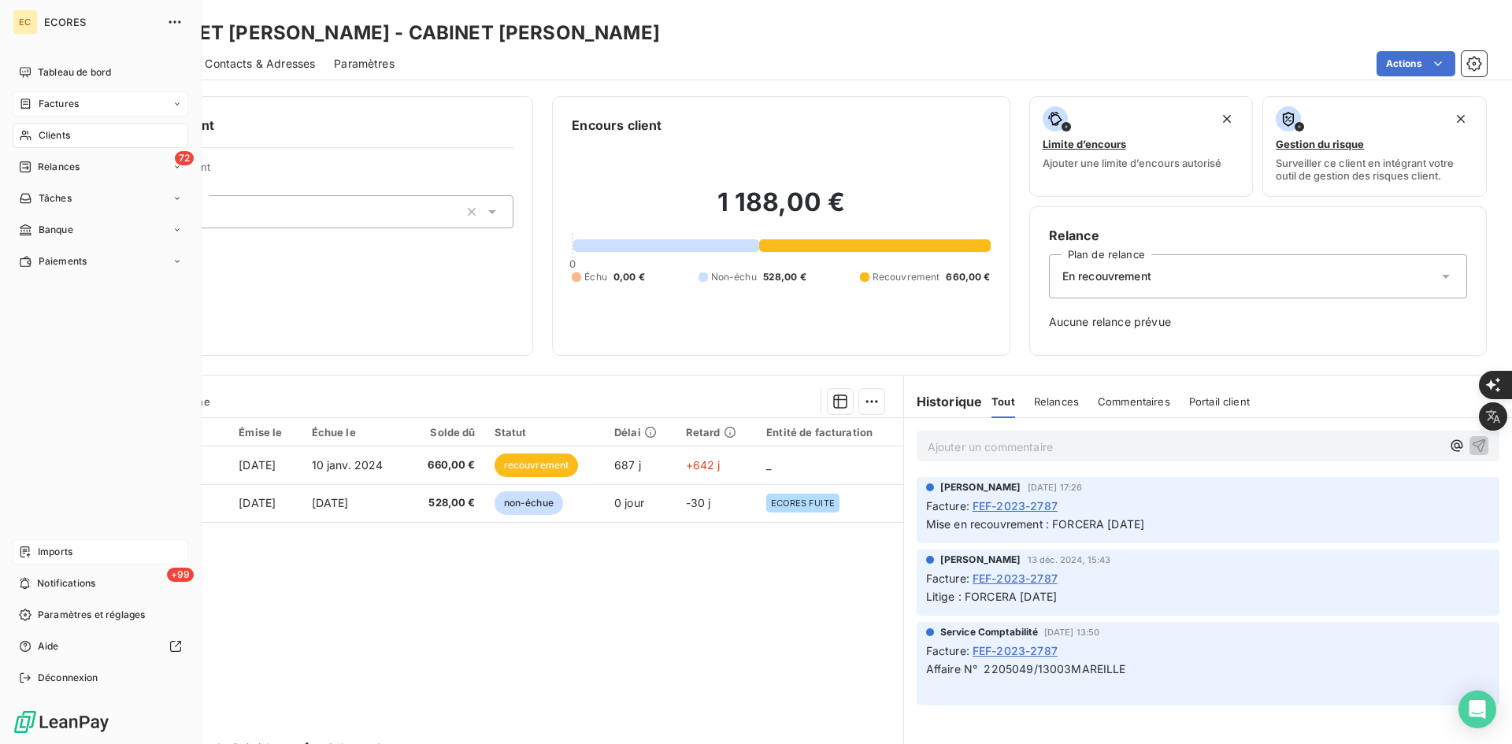
click at [45, 548] on span "Imports" at bounding box center [55, 552] width 35 height 14
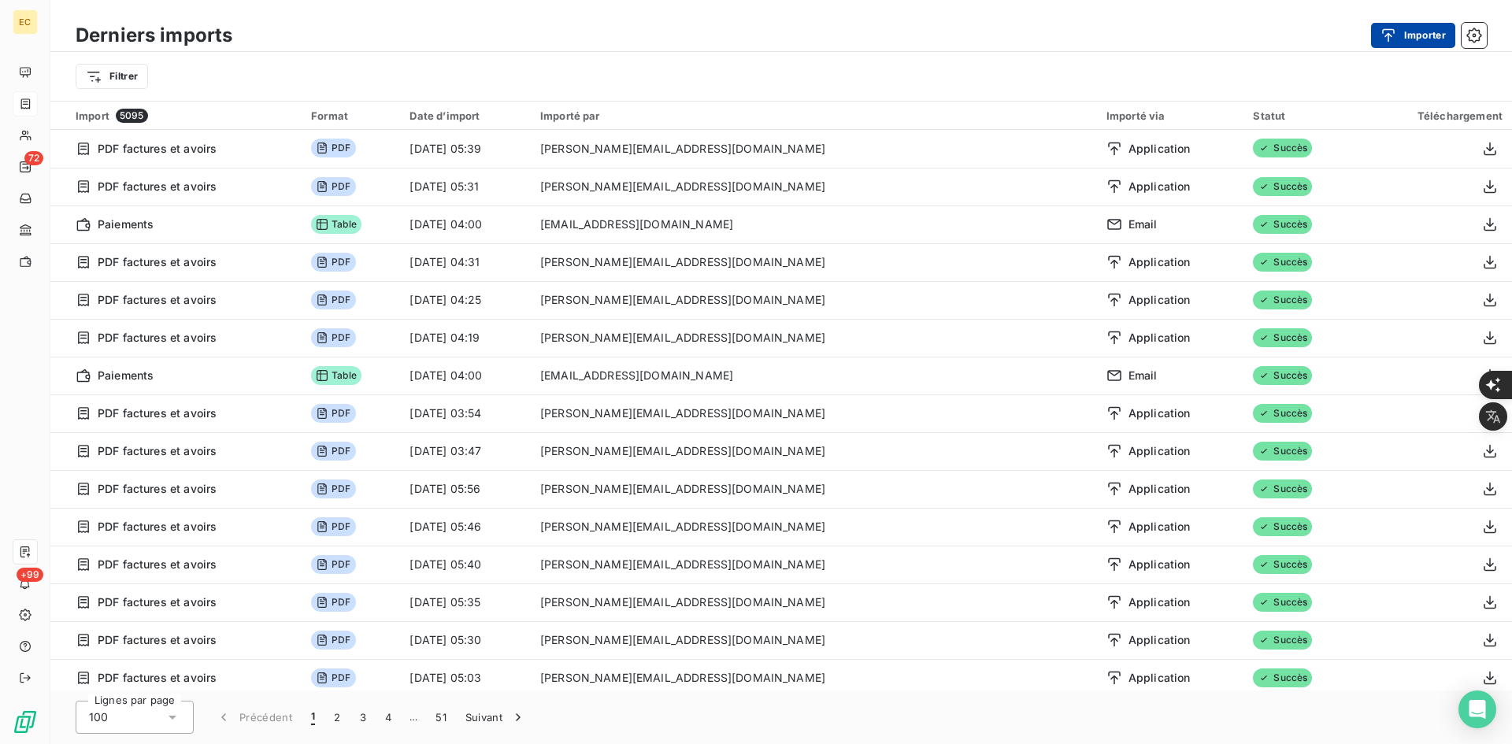
click at [1413, 39] on button "Importer" at bounding box center [1413, 35] width 84 height 25
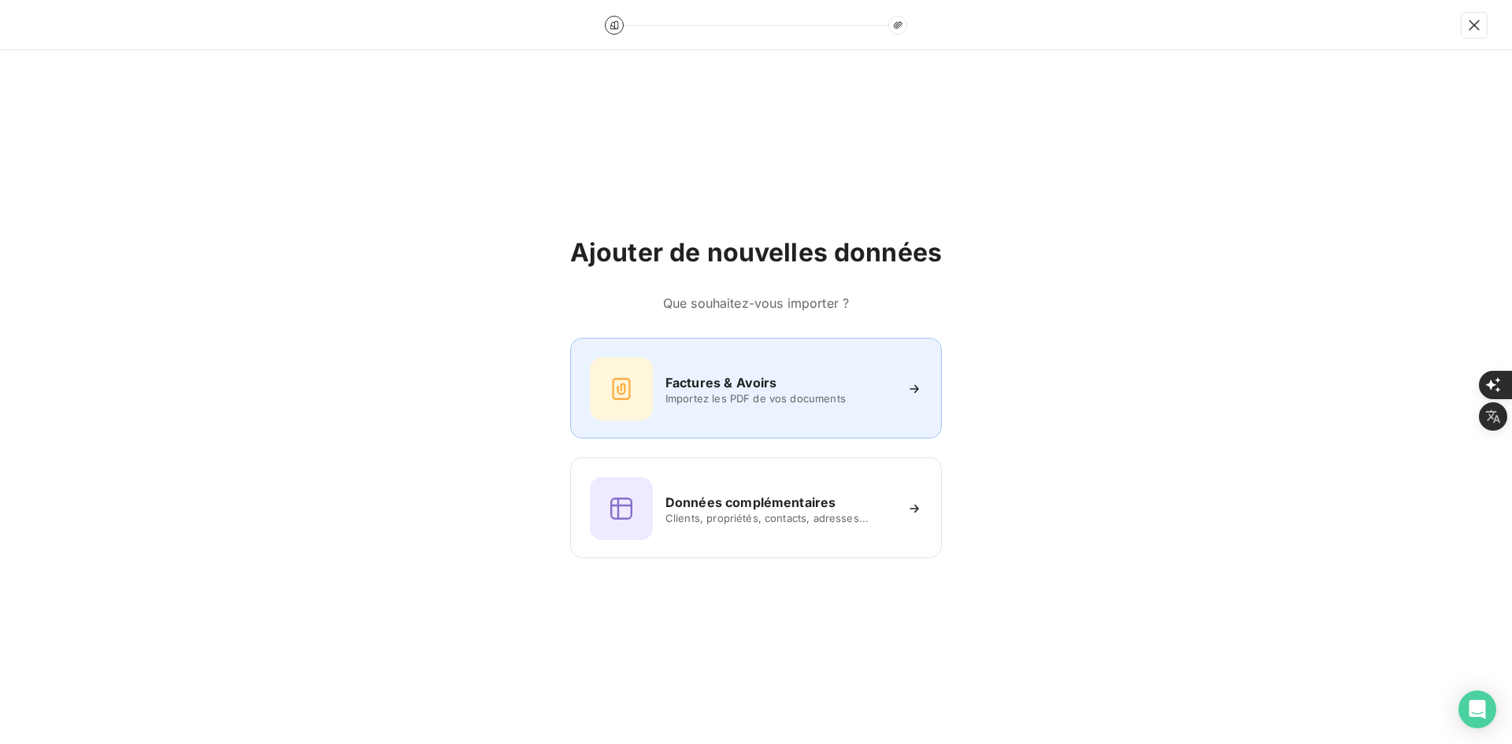
click at [622, 386] on icon at bounding box center [621, 389] width 18 height 22
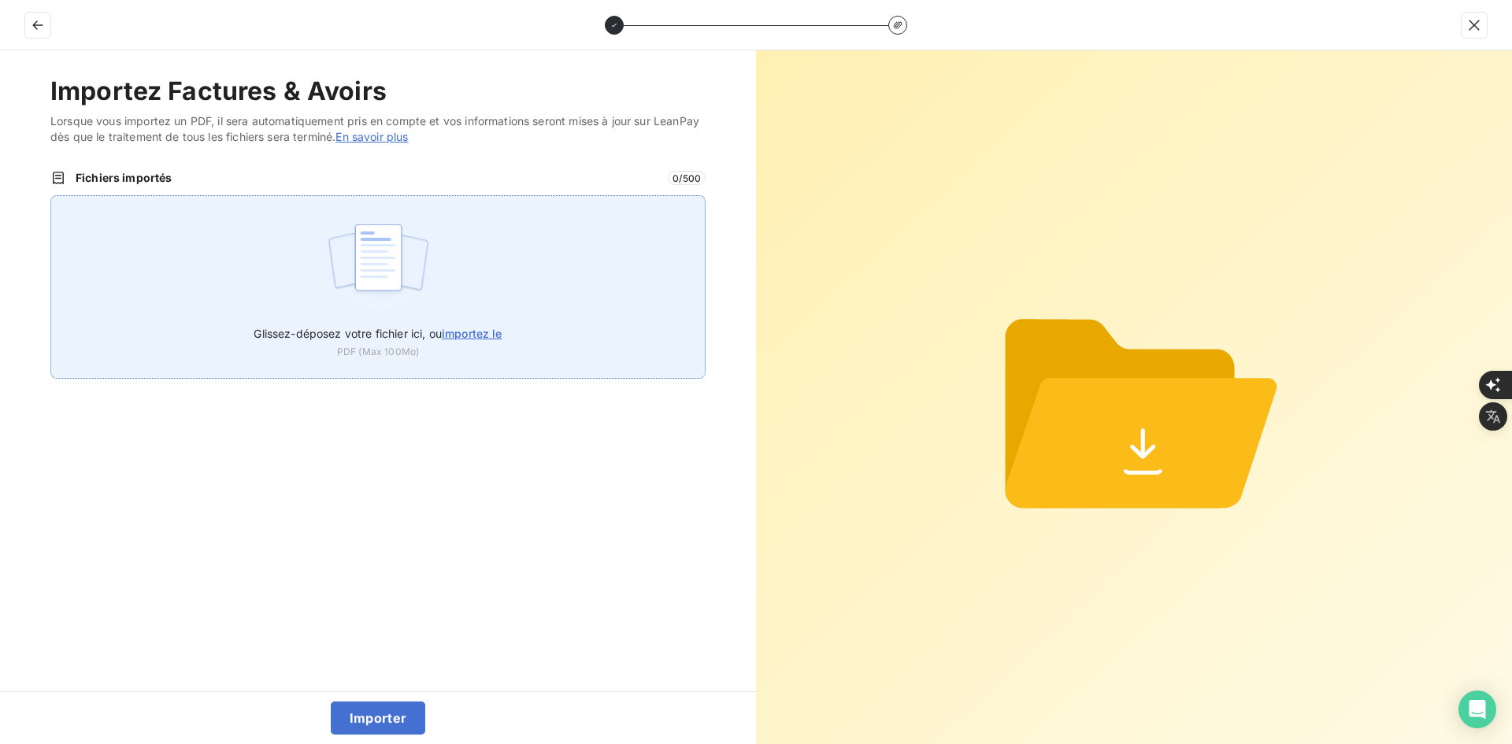
click at [409, 255] on img at bounding box center [378, 265] width 105 height 101
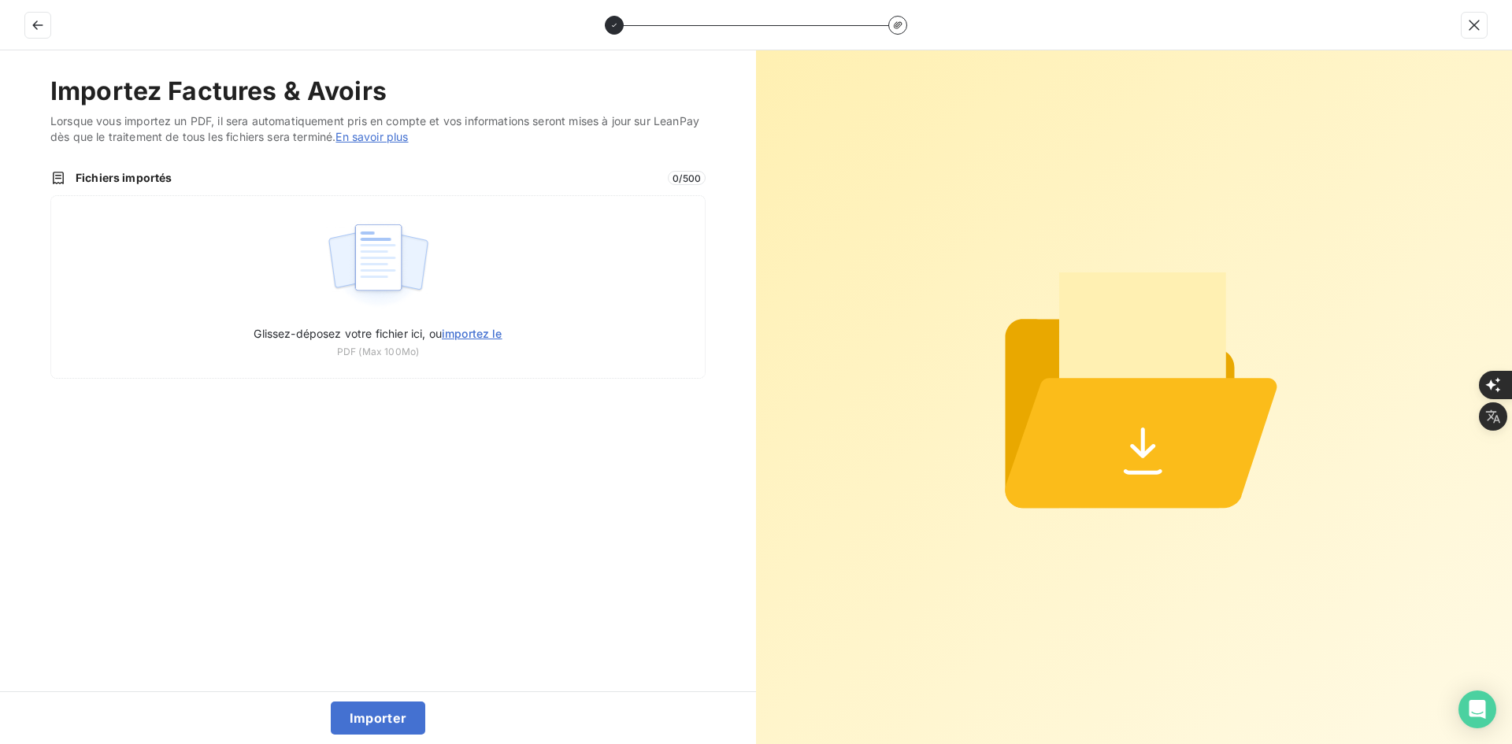
type input "C:\fakepath\FEF-2025-2994.pdf"
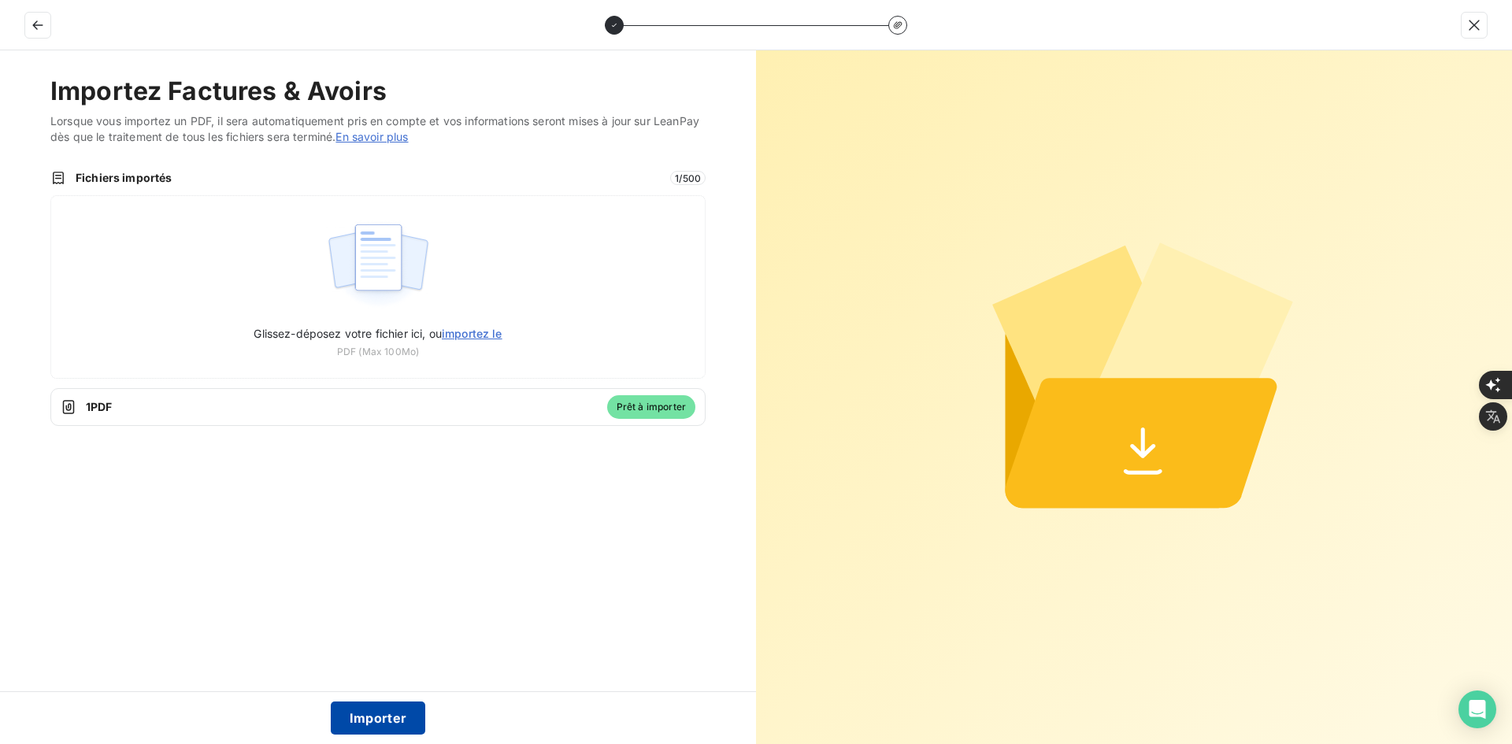
click at [374, 712] on button "Importer" at bounding box center [378, 718] width 95 height 33
